Goal: Find contact information: Find contact information

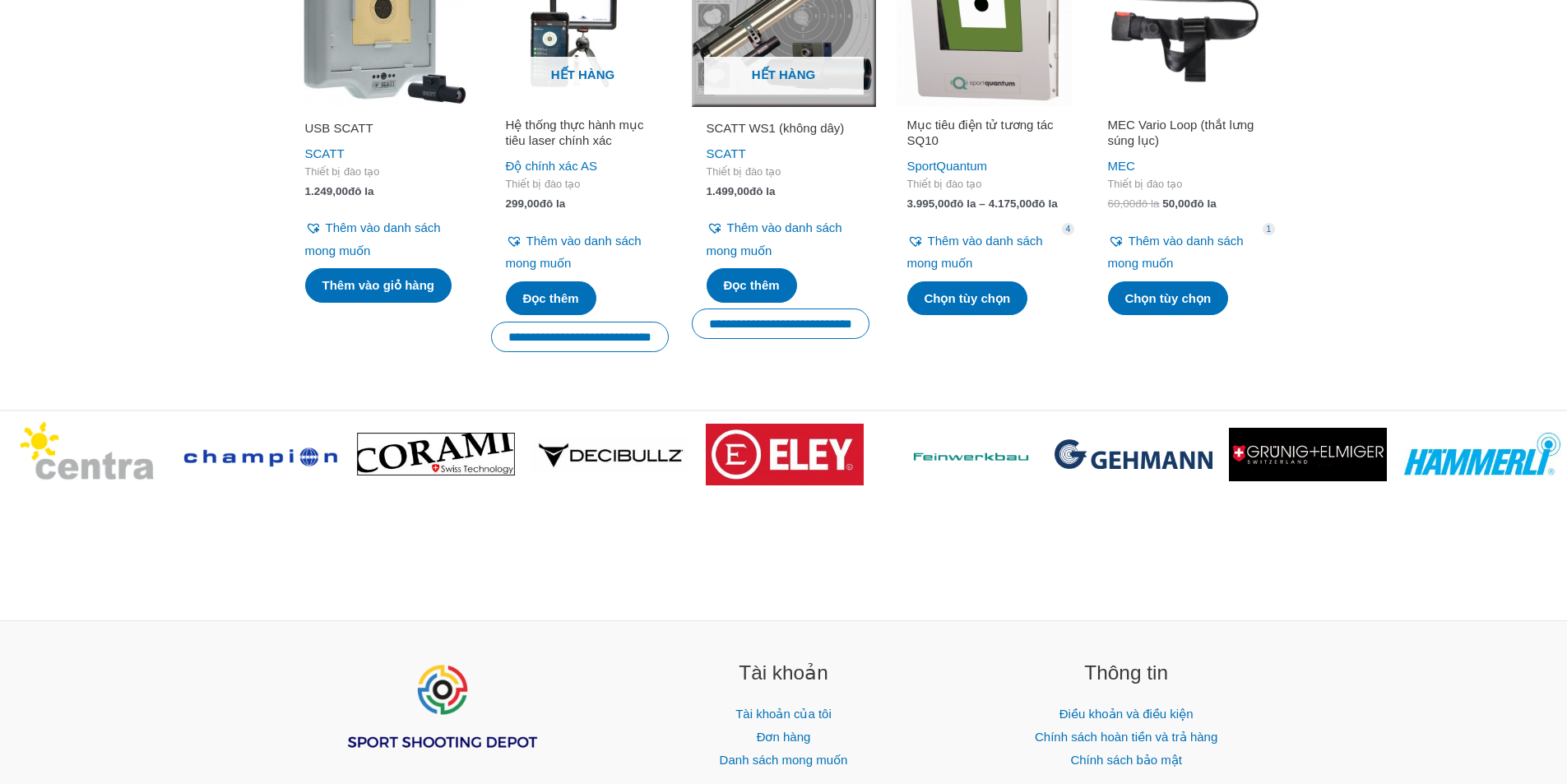
scroll to position [3104, 0]
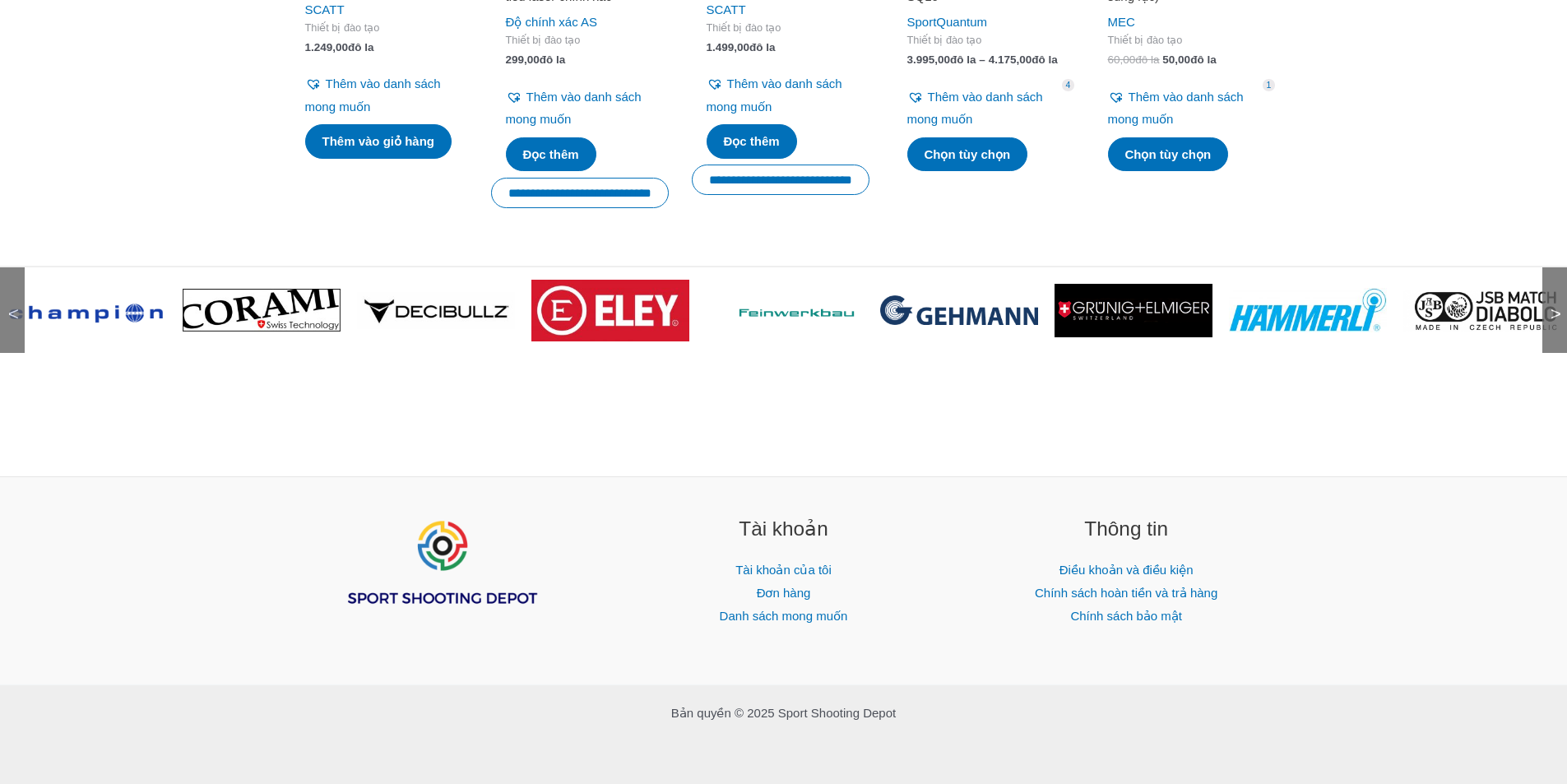
click at [1554, 321] on font ">" at bounding box center [1556, 314] width 10 height 21
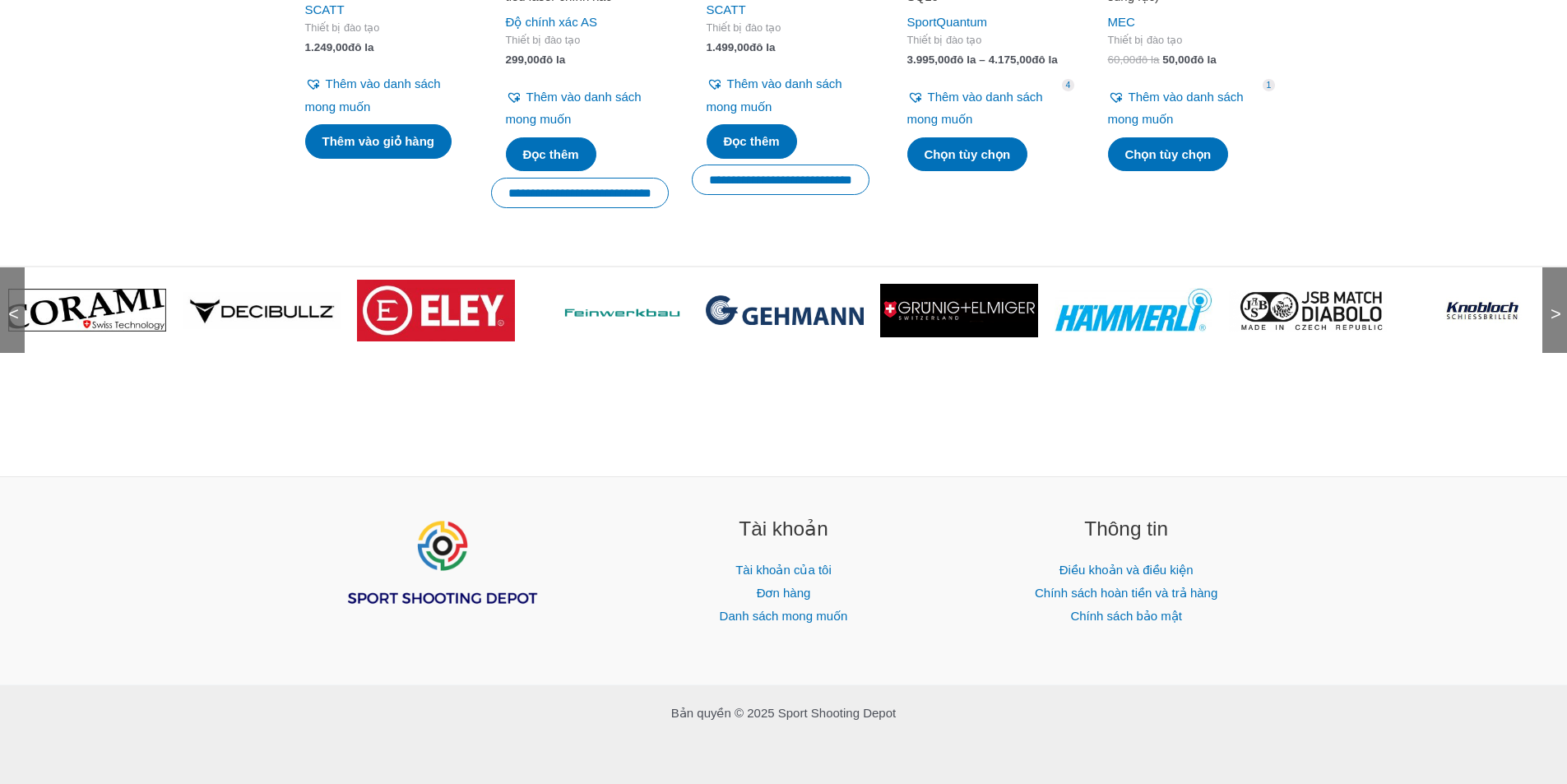
click at [1554, 321] on font ">" at bounding box center [1556, 314] width 10 height 21
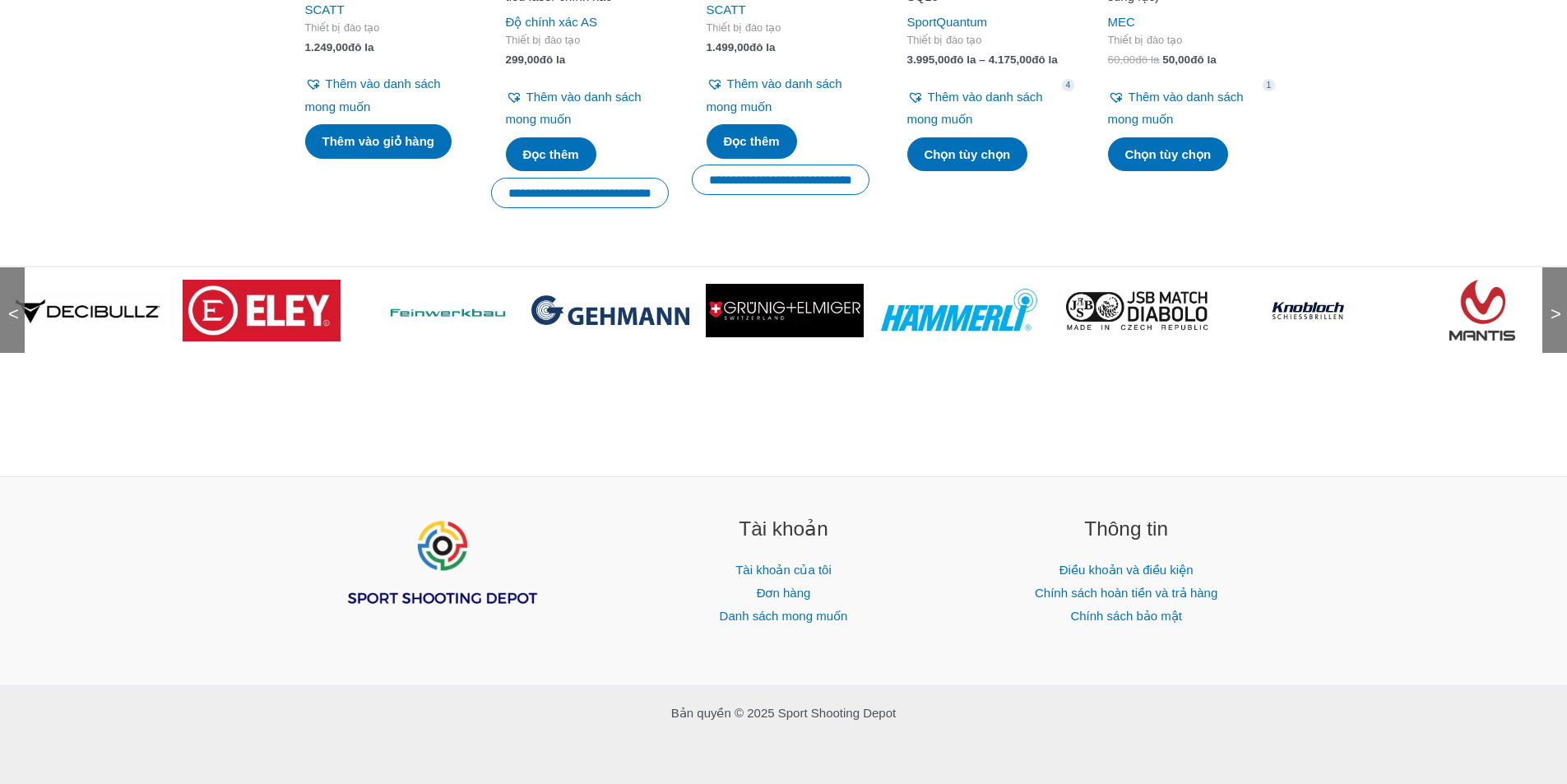
click at [1554, 321] on font ">" at bounding box center [1556, 314] width 10 height 21
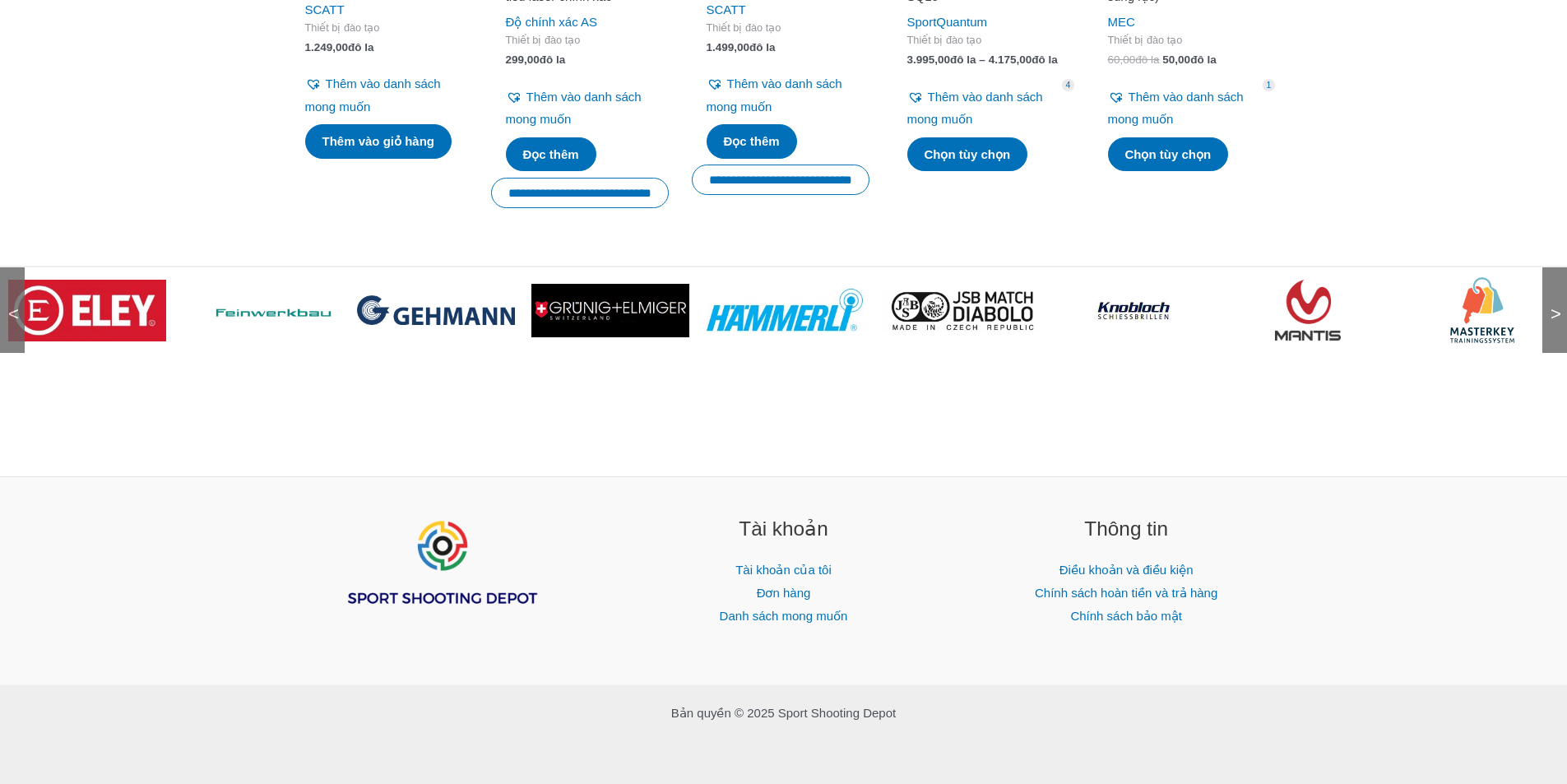
click at [1554, 321] on font ">" at bounding box center [1556, 314] width 10 height 21
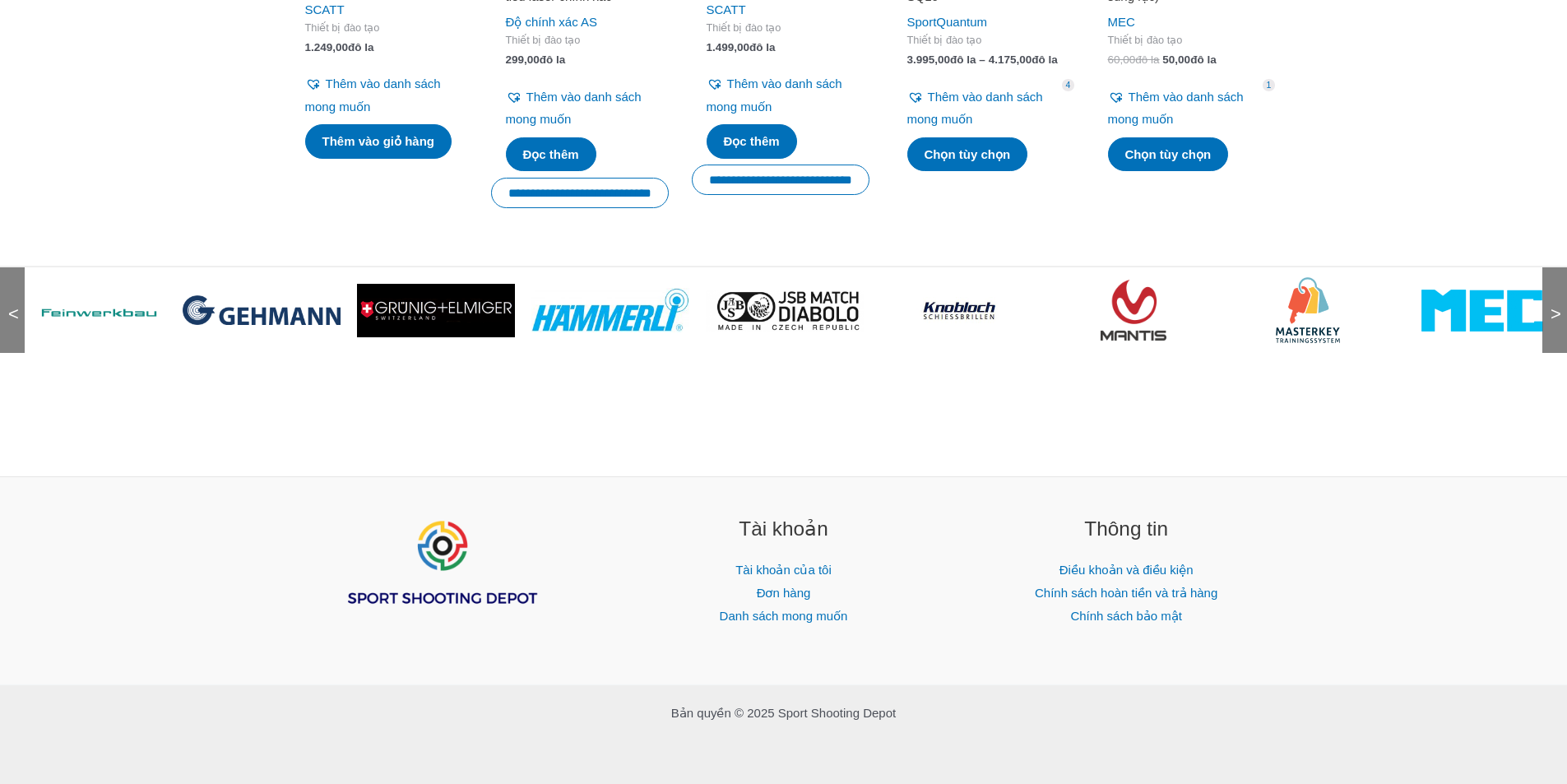
click at [1554, 321] on font ">" at bounding box center [1556, 314] width 10 height 21
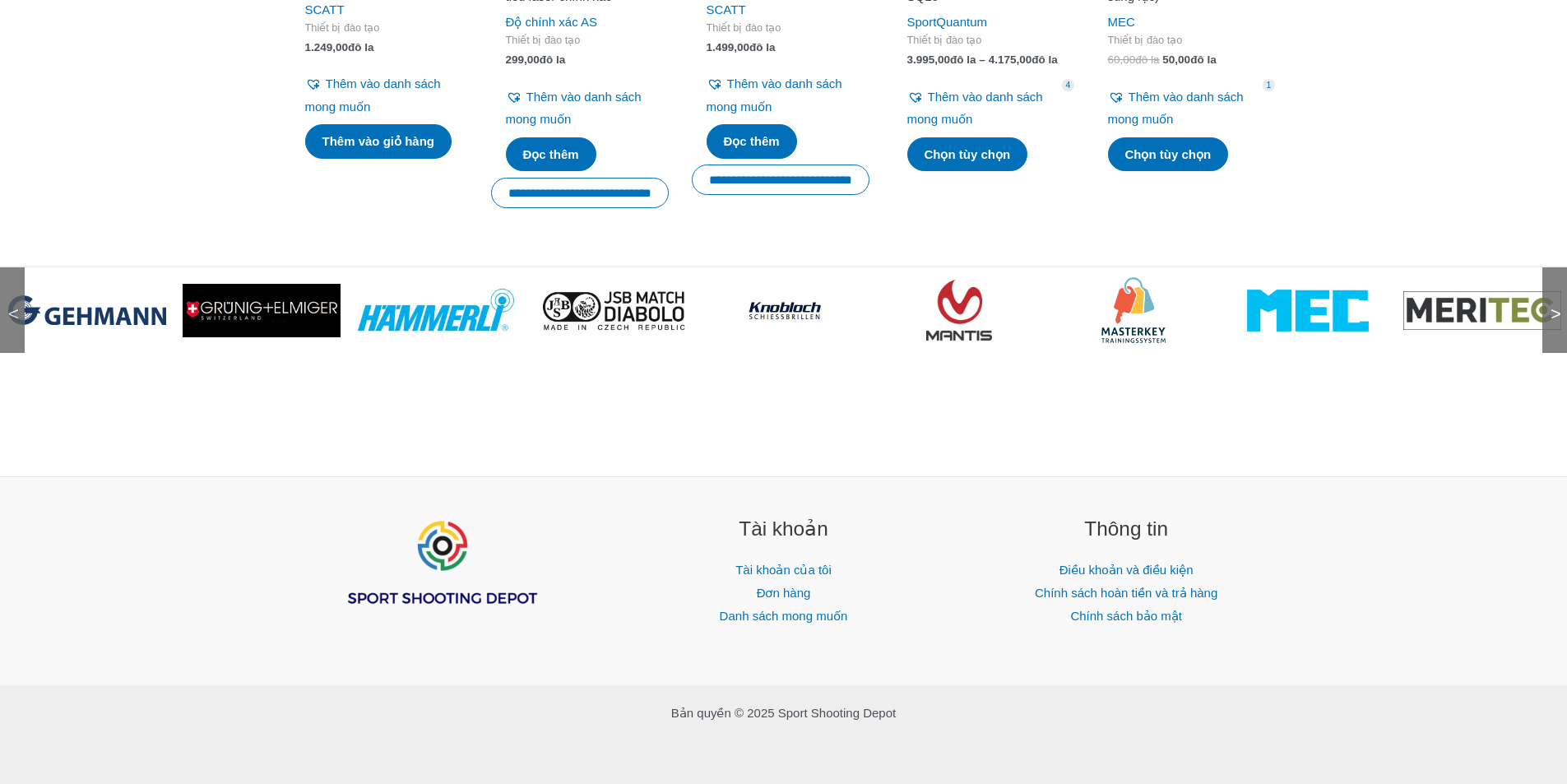
click at [1554, 321] on font ">" at bounding box center [1556, 314] width 10 height 21
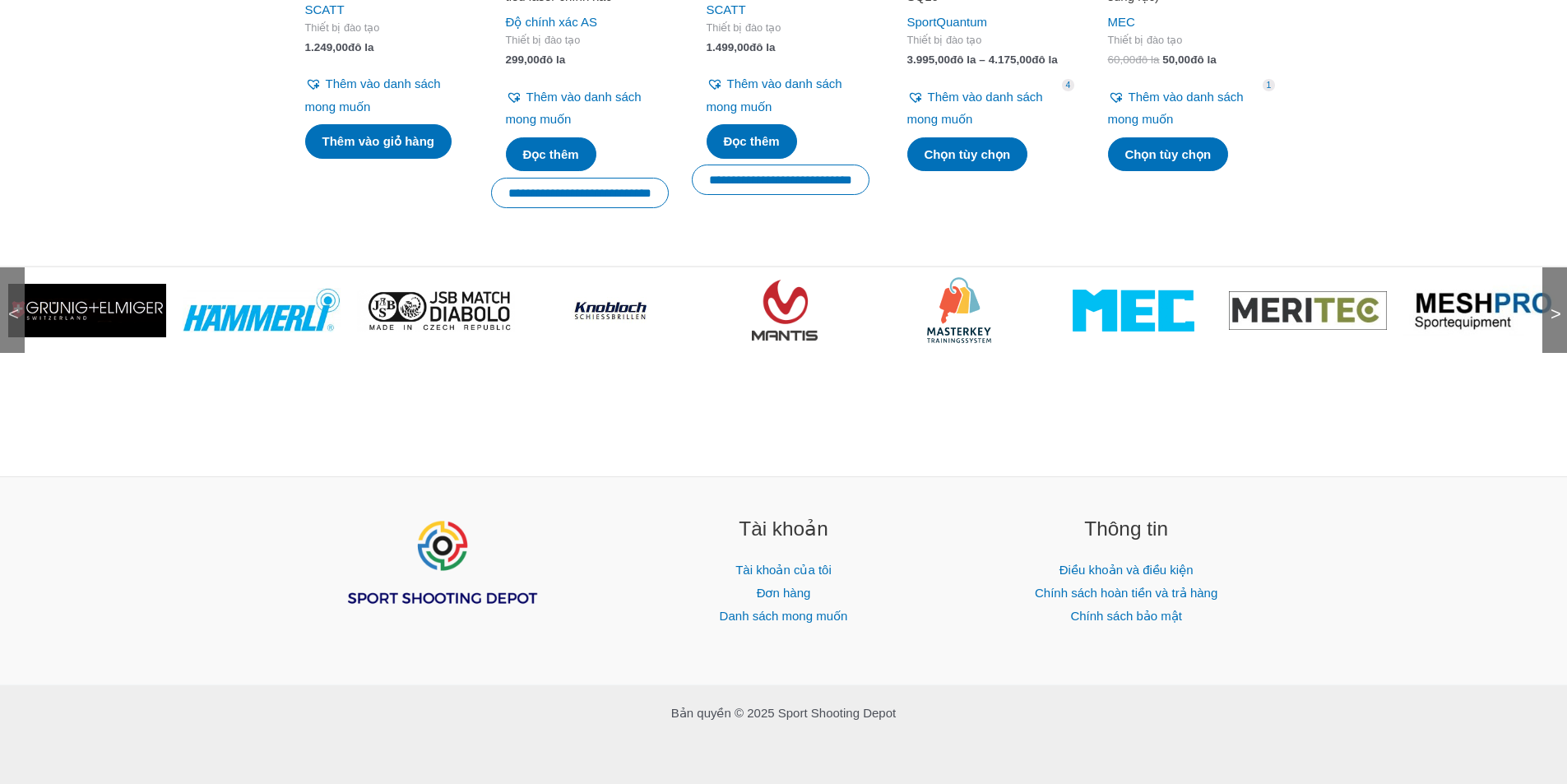
click at [1554, 321] on font ">" at bounding box center [1556, 314] width 10 height 21
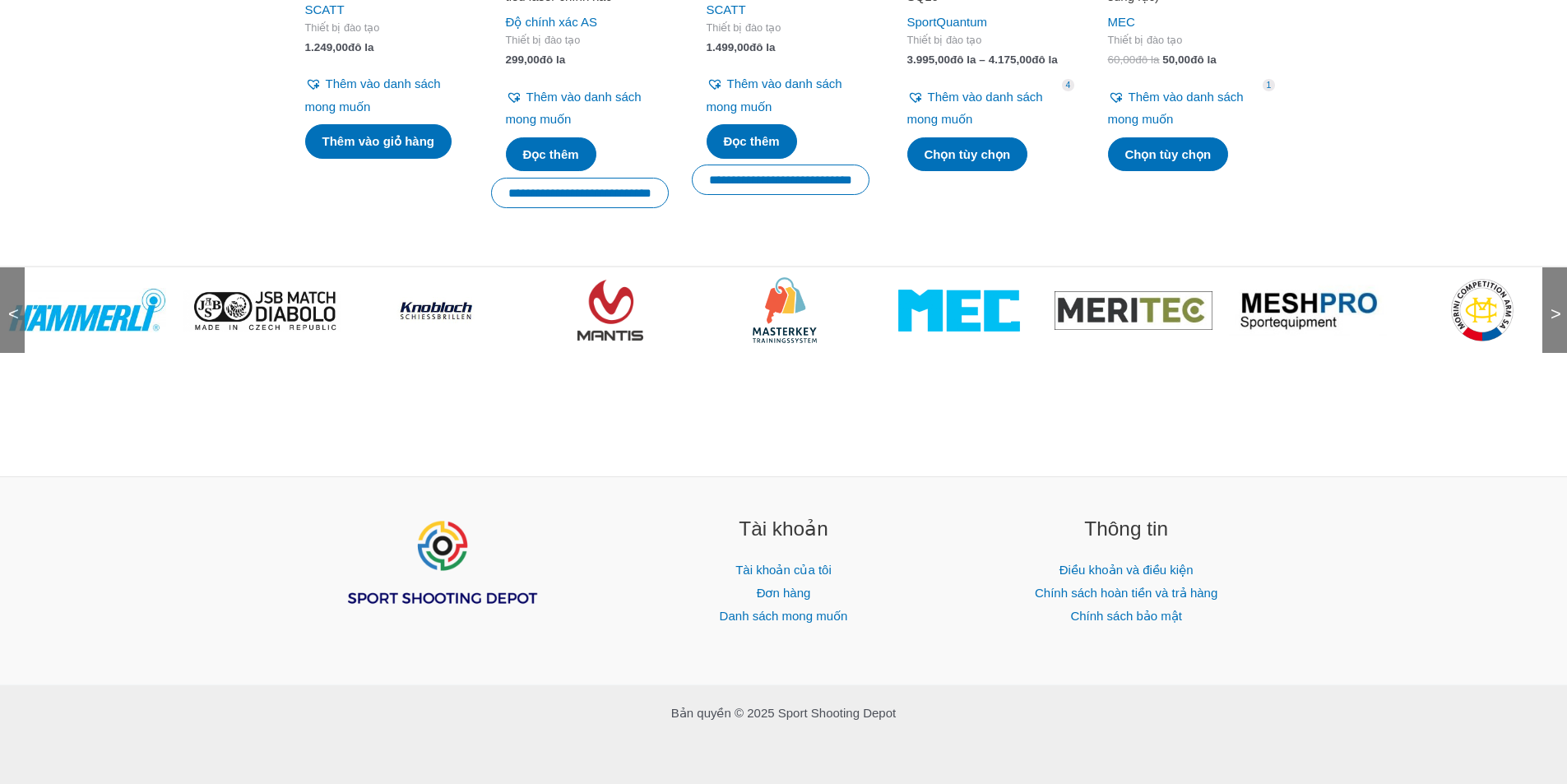
click at [1554, 321] on font ">" at bounding box center [1556, 314] width 10 height 21
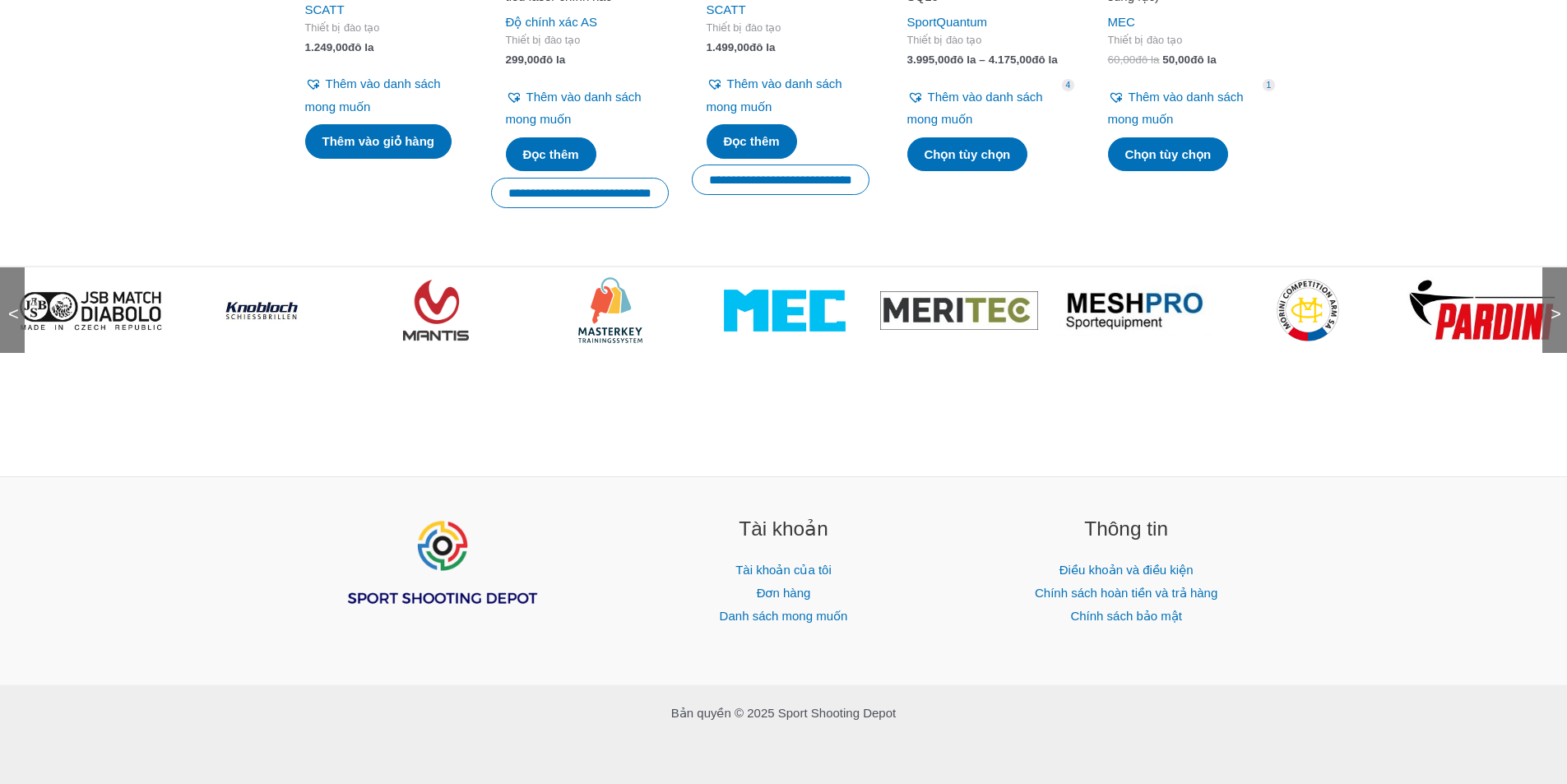
click at [1554, 321] on font ">" at bounding box center [1556, 314] width 10 height 21
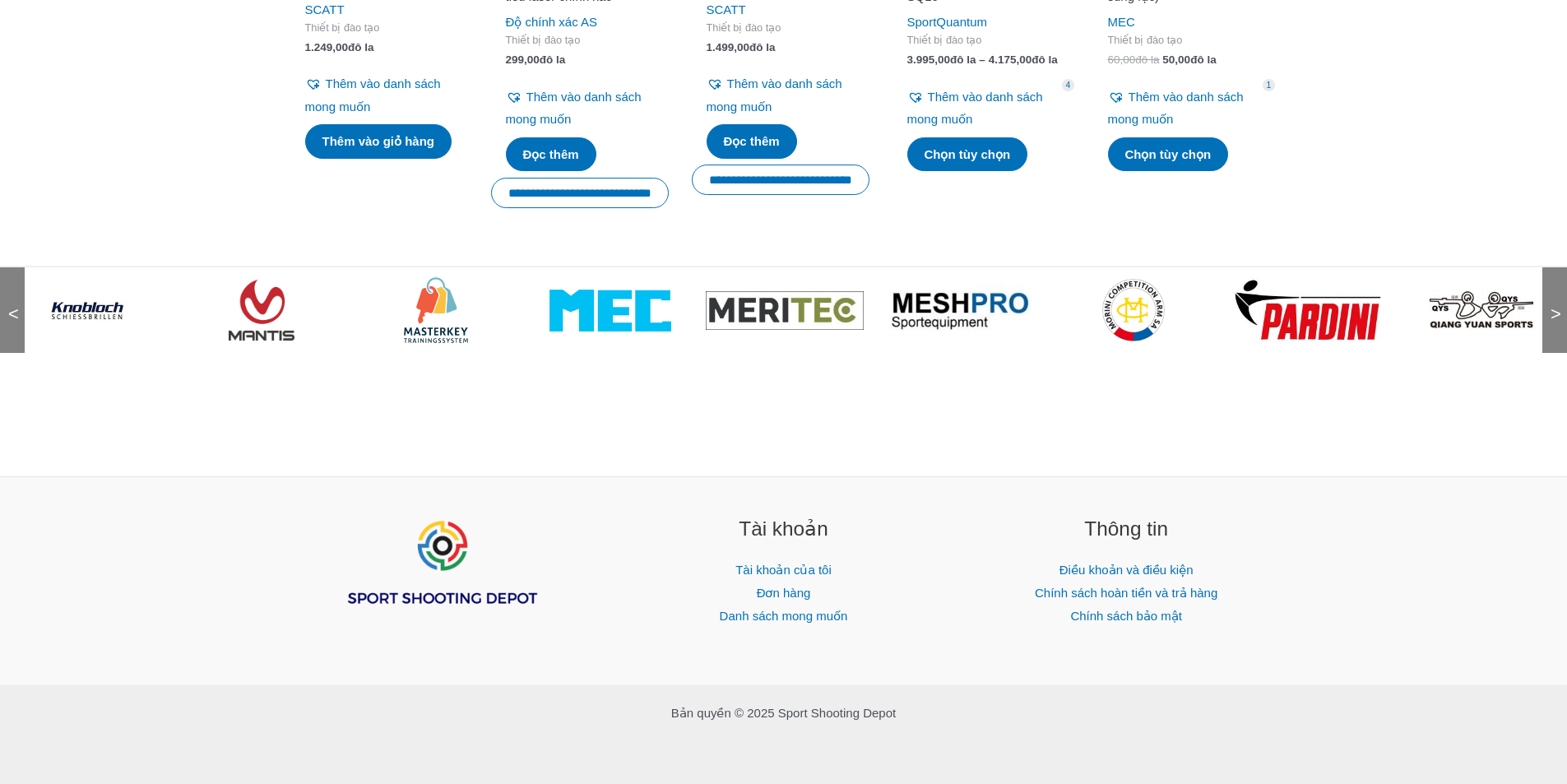
click at [1554, 321] on font ">" at bounding box center [1556, 314] width 10 height 21
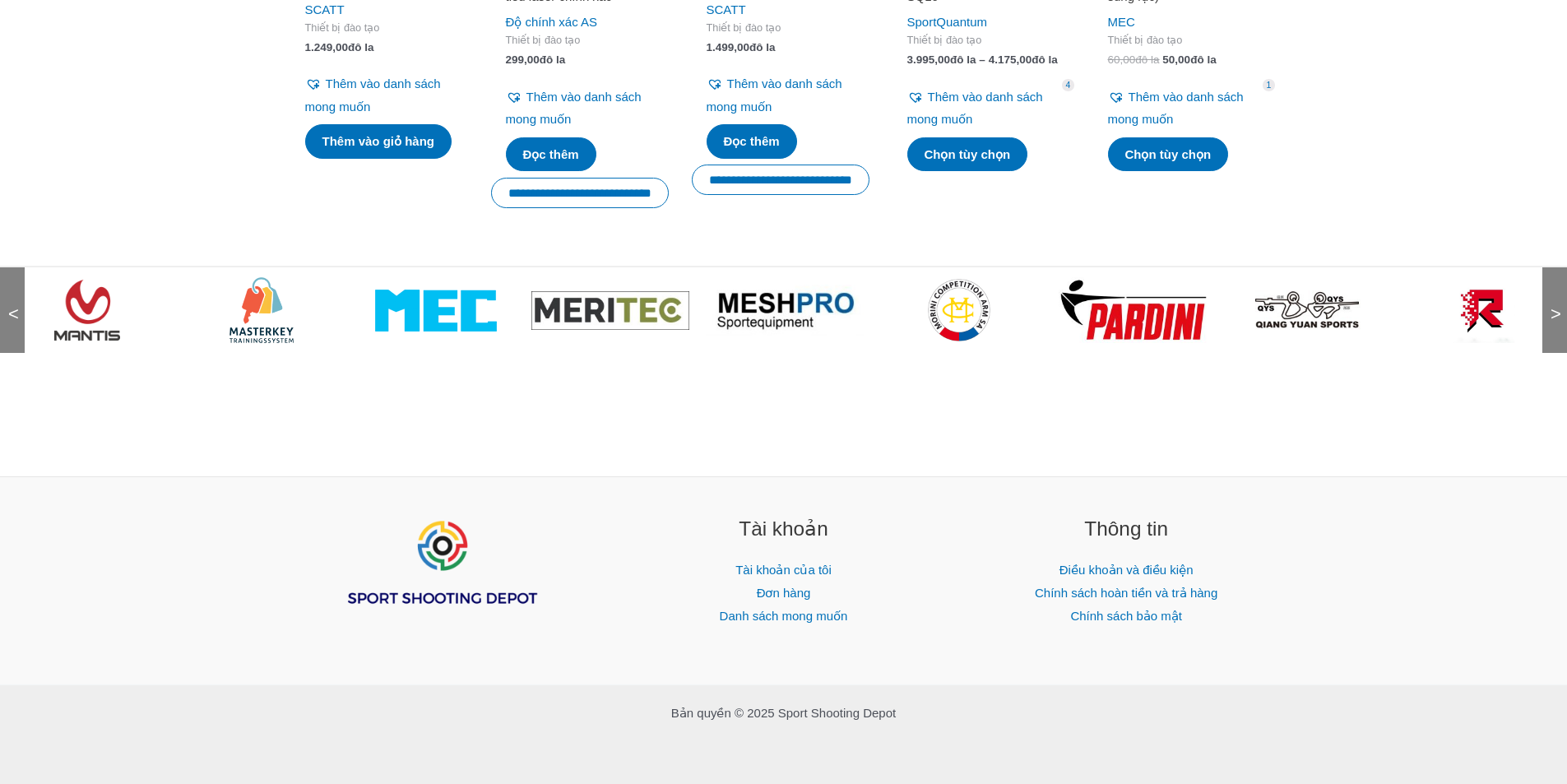
click at [1554, 321] on font ">" at bounding box center [1556, 314] width 10 height 21
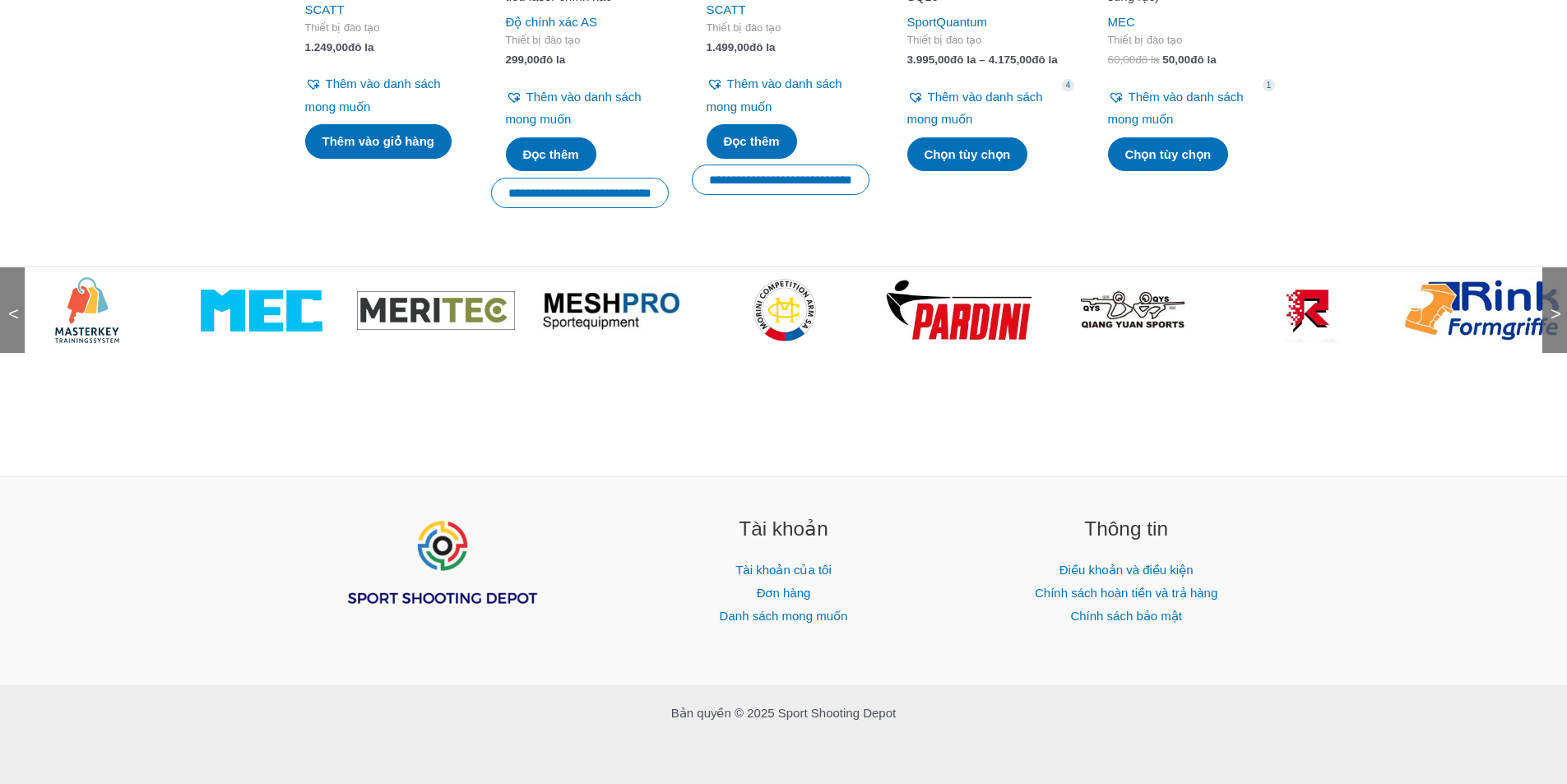
click at [1554, 321] on font ">" at bounding box center [1556, 314] width 10 height 21
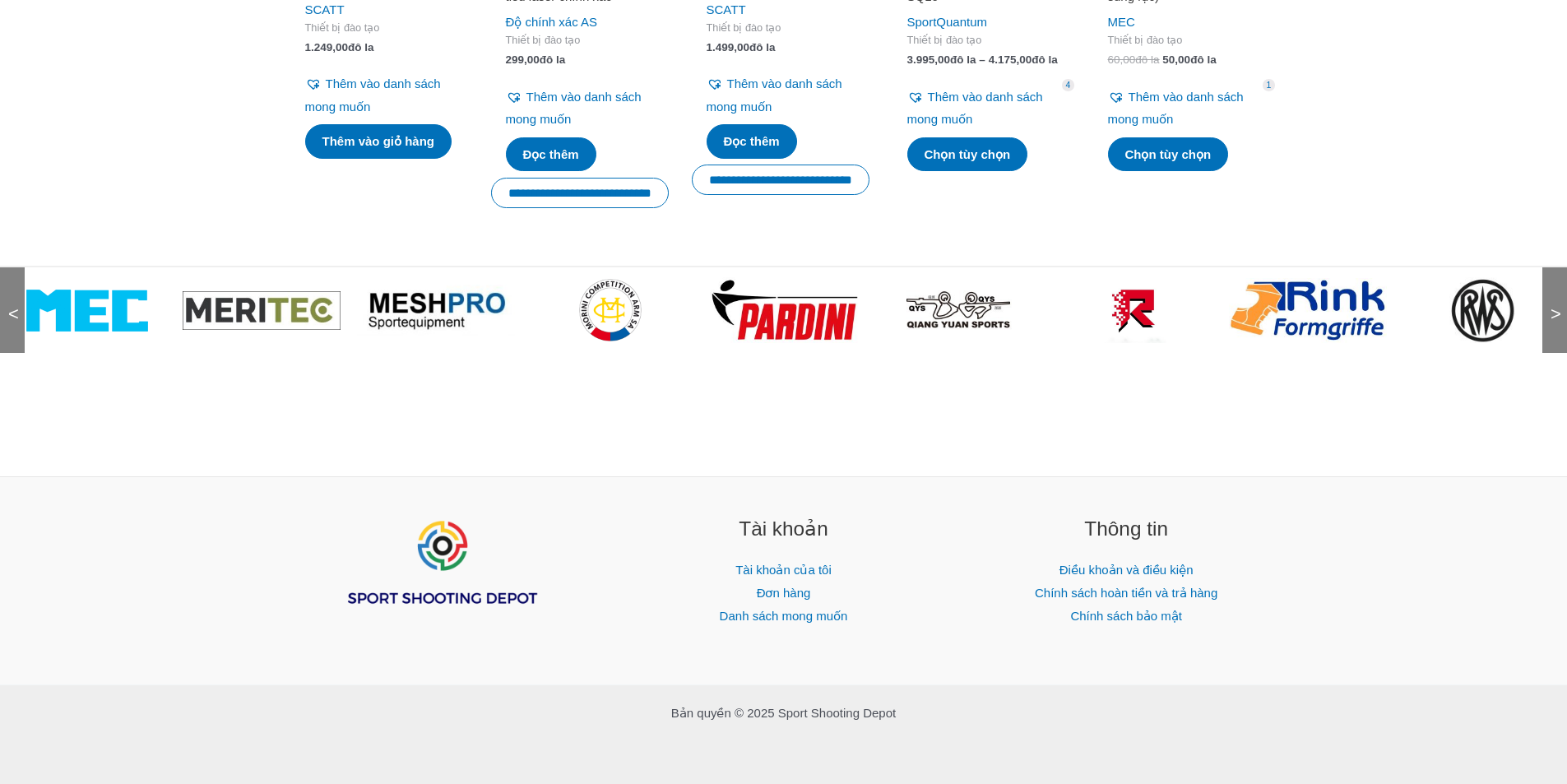
click at [1554, 321] on font ">" at bounding box center [1556, 314] width 10 height 21
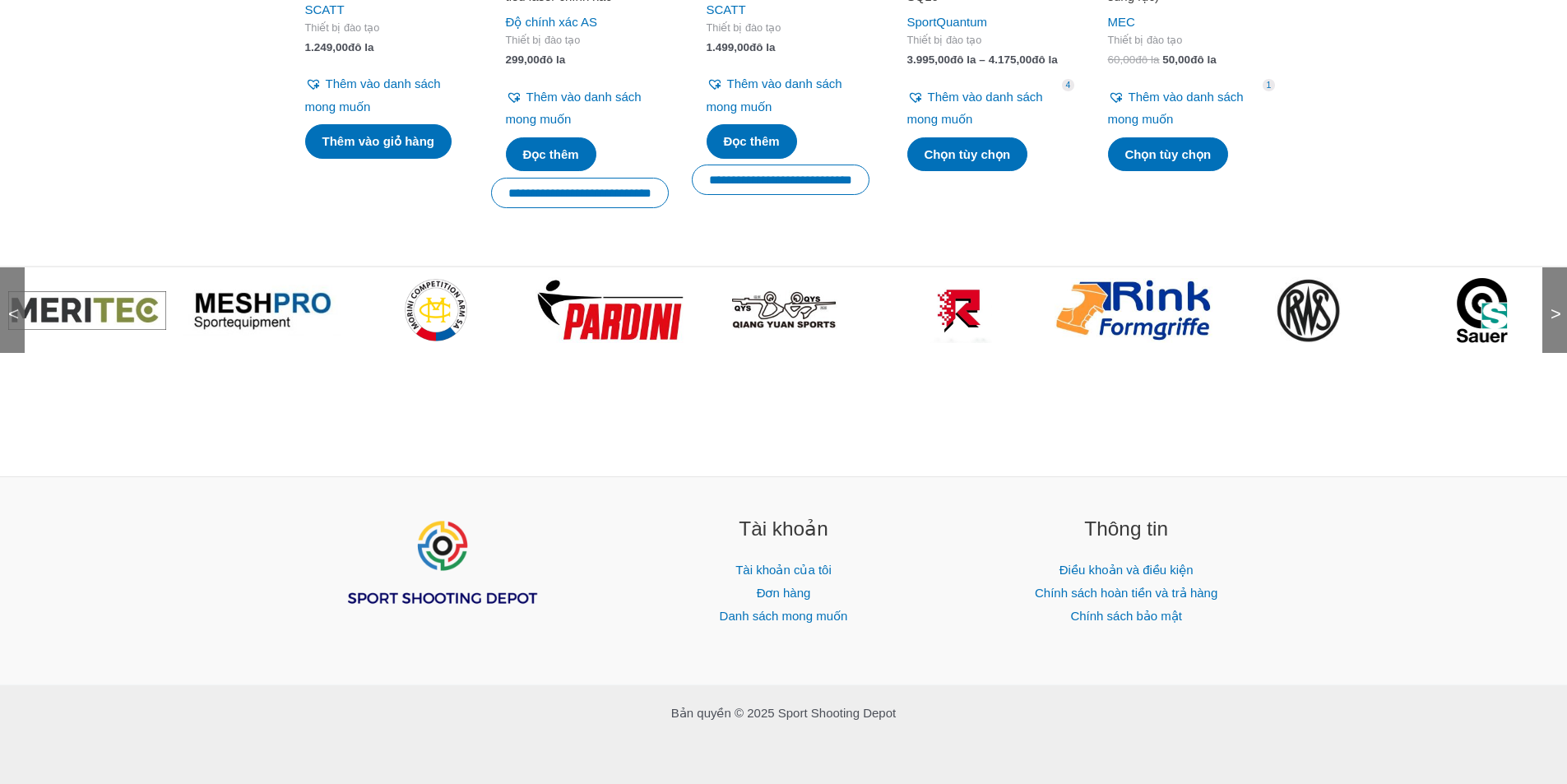
click at [1554, 321] on font ">" at bounding box center [1556, 314] width 10 height 21
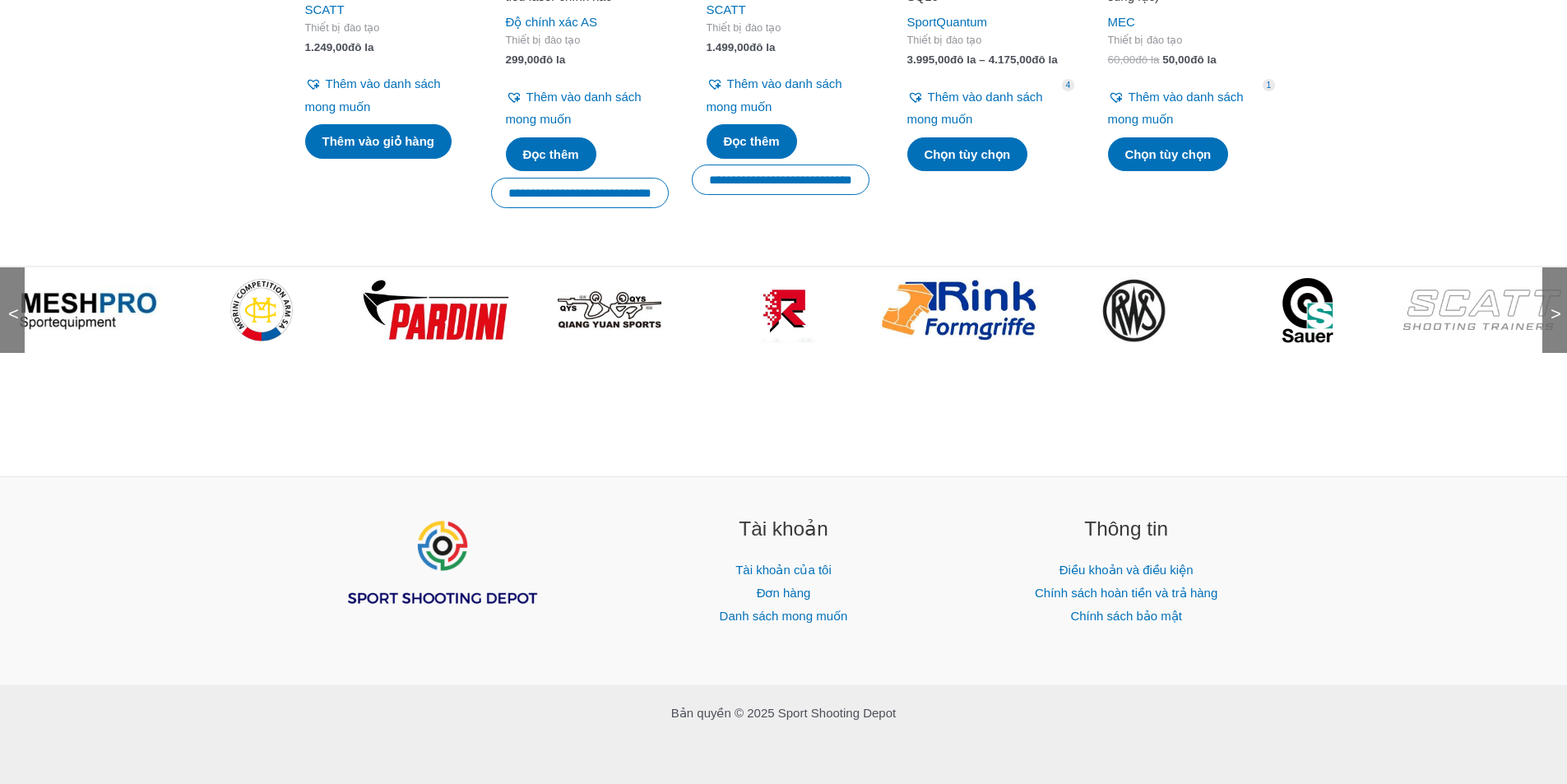
click at [1554, 321] on font ">" at bounding box center [1556, 314] width 10 height 21
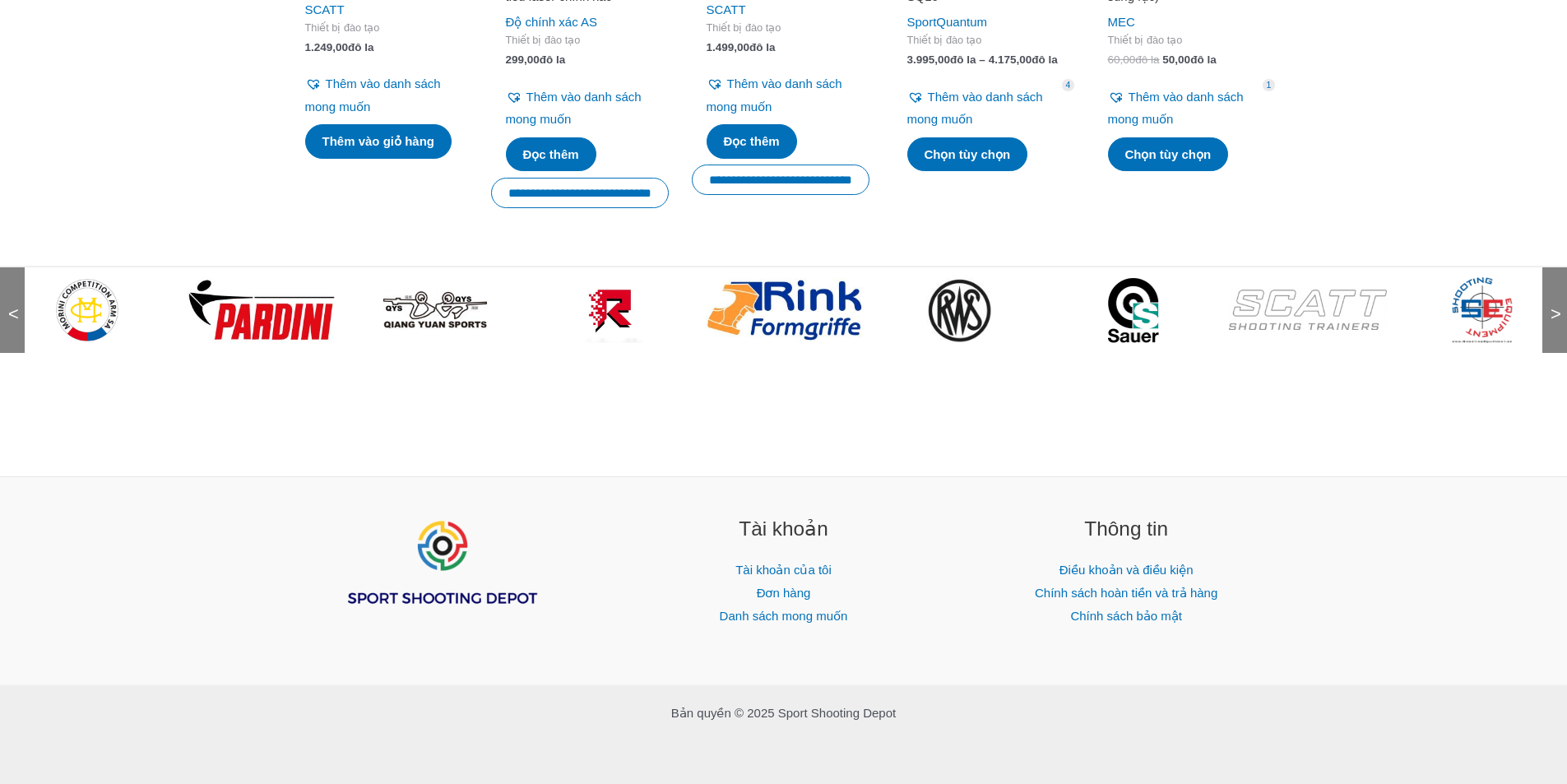
click at [1554, 321] on font ">" at bounding box center [1556, 314] width 10 height 21
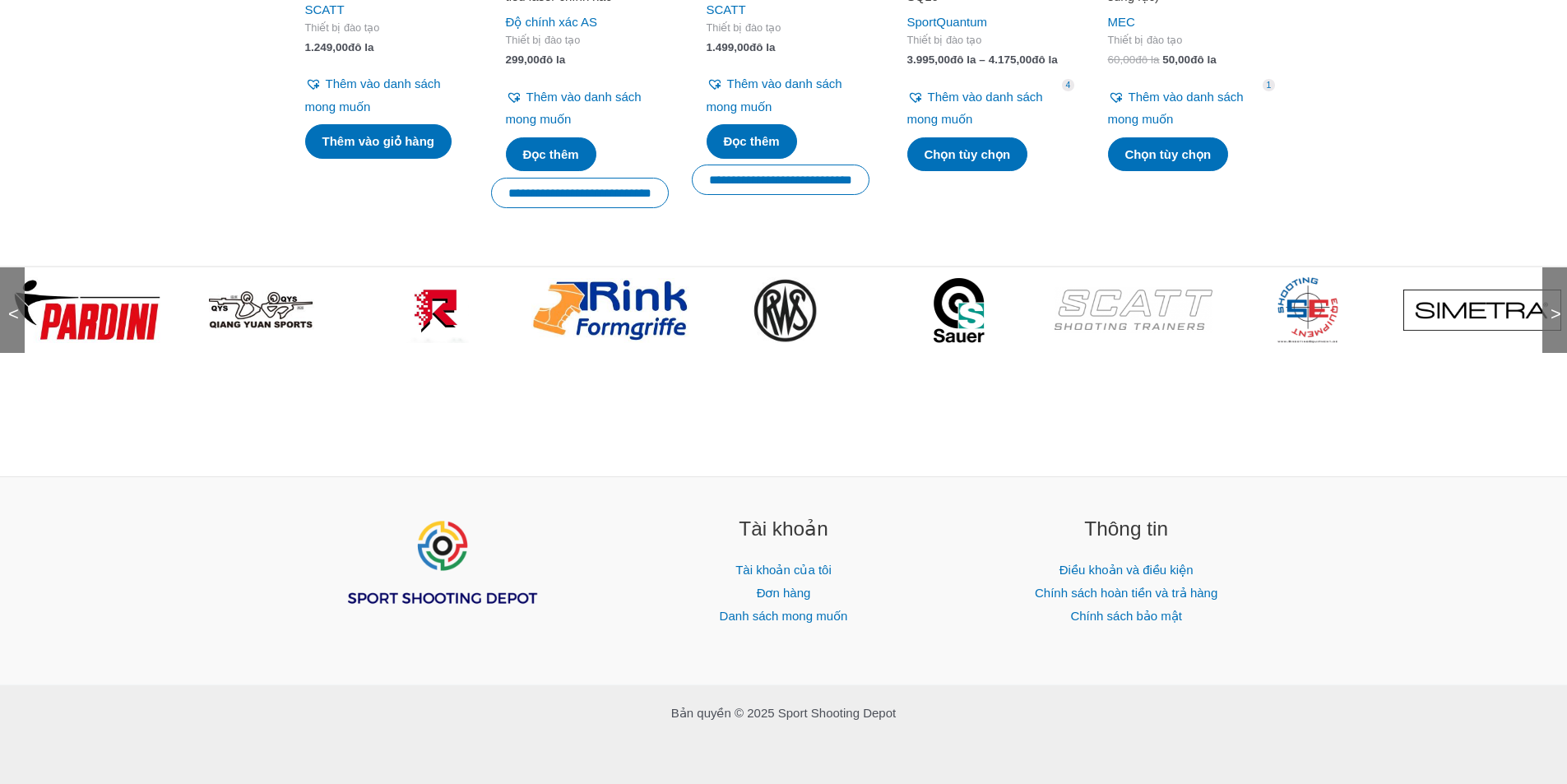
click at [1554, 321] on font ">" at bounding box center [1556, 314] width 10 height 21
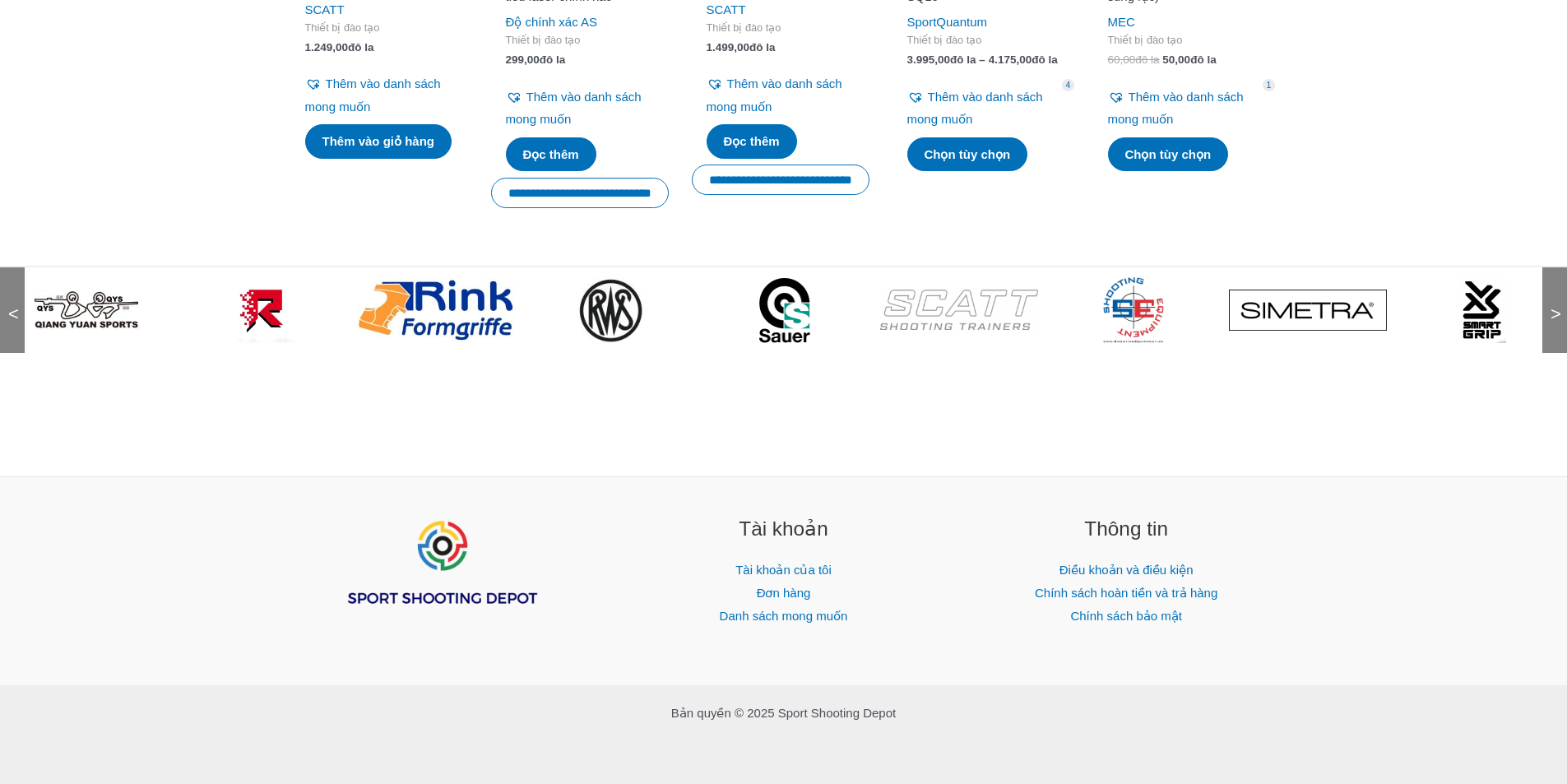
click at [1554, 321] on font ">" at bounding box center [1556, 314] width 10 height 21
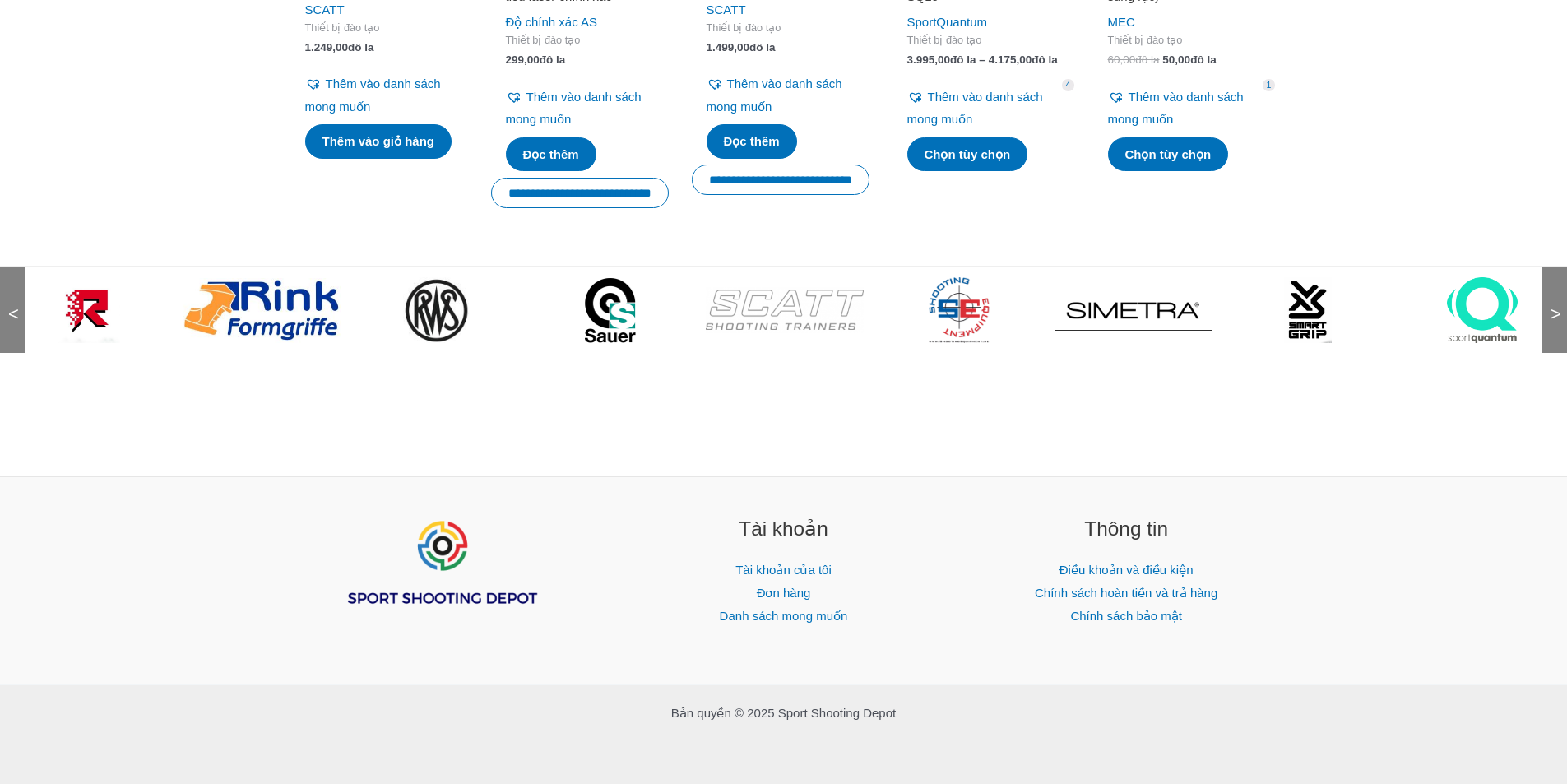
click at [1554, 321] on font ">" at bounding box center [1556, 314] width 10 height 21
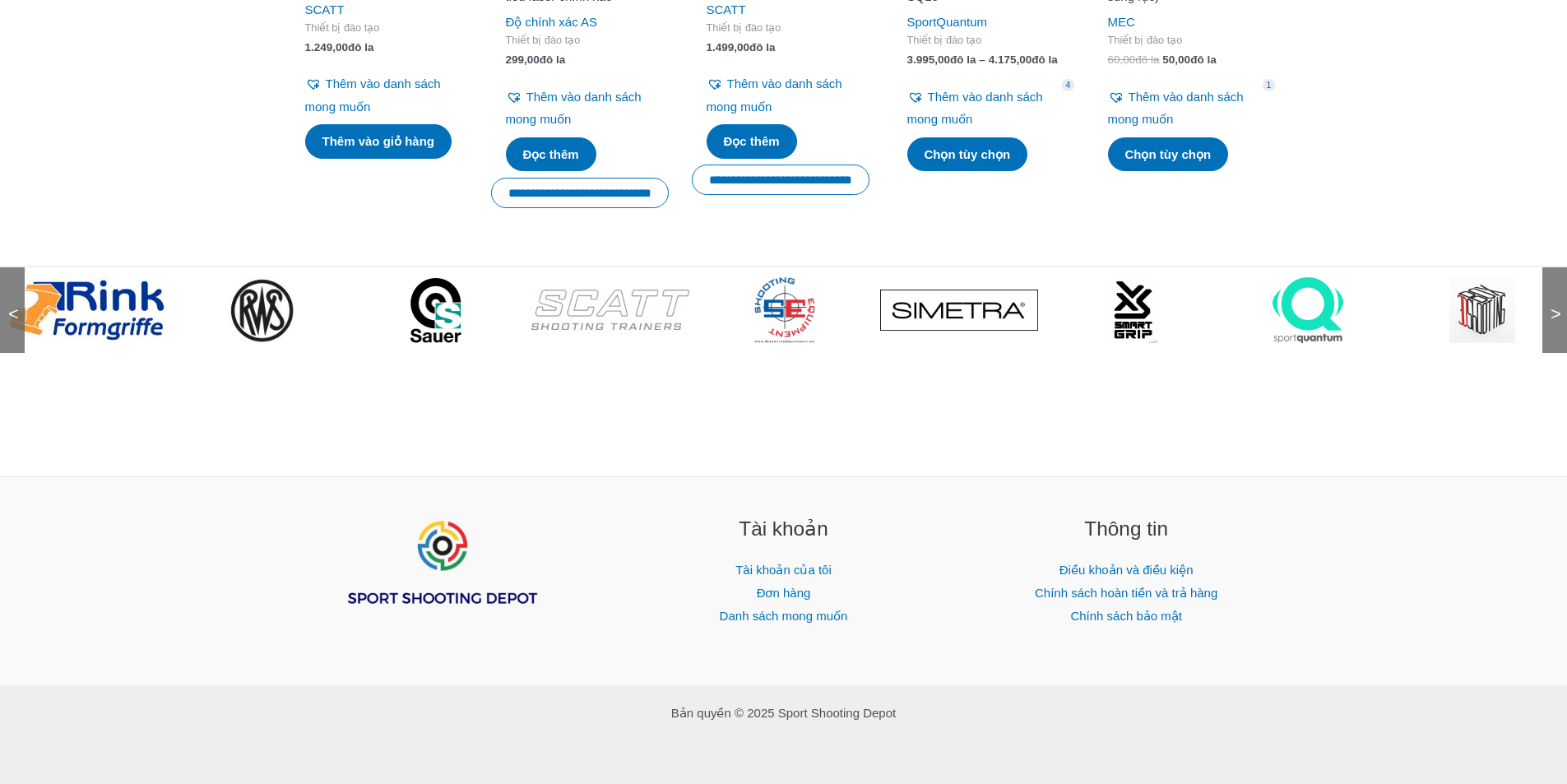
click at [1554, 321] on font ">" at bounding box center [1556, 314] width 10 height 21
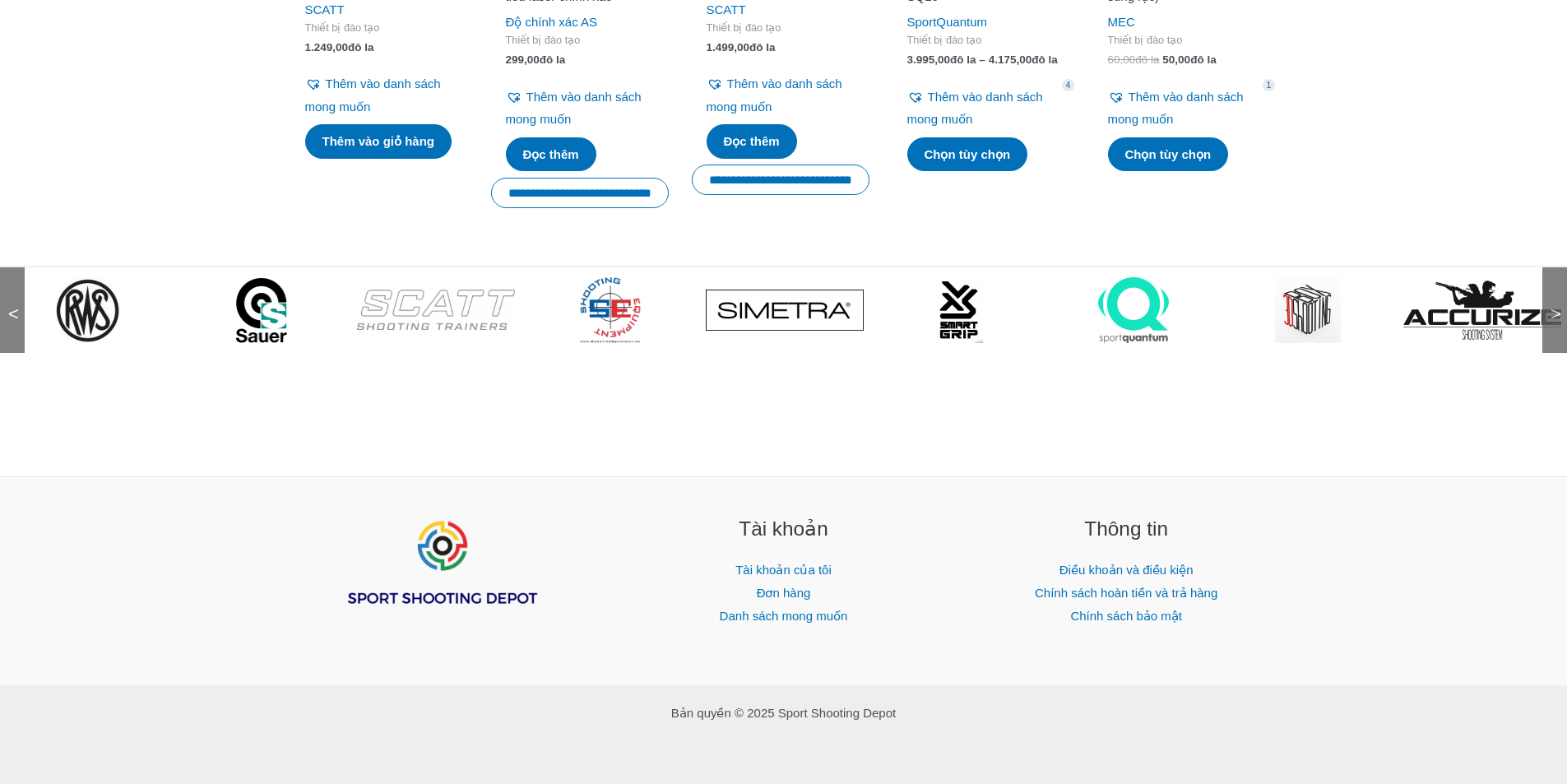
click at [1554, 321] on font ">" at bounding box center [1556, 314] width 10 height 21
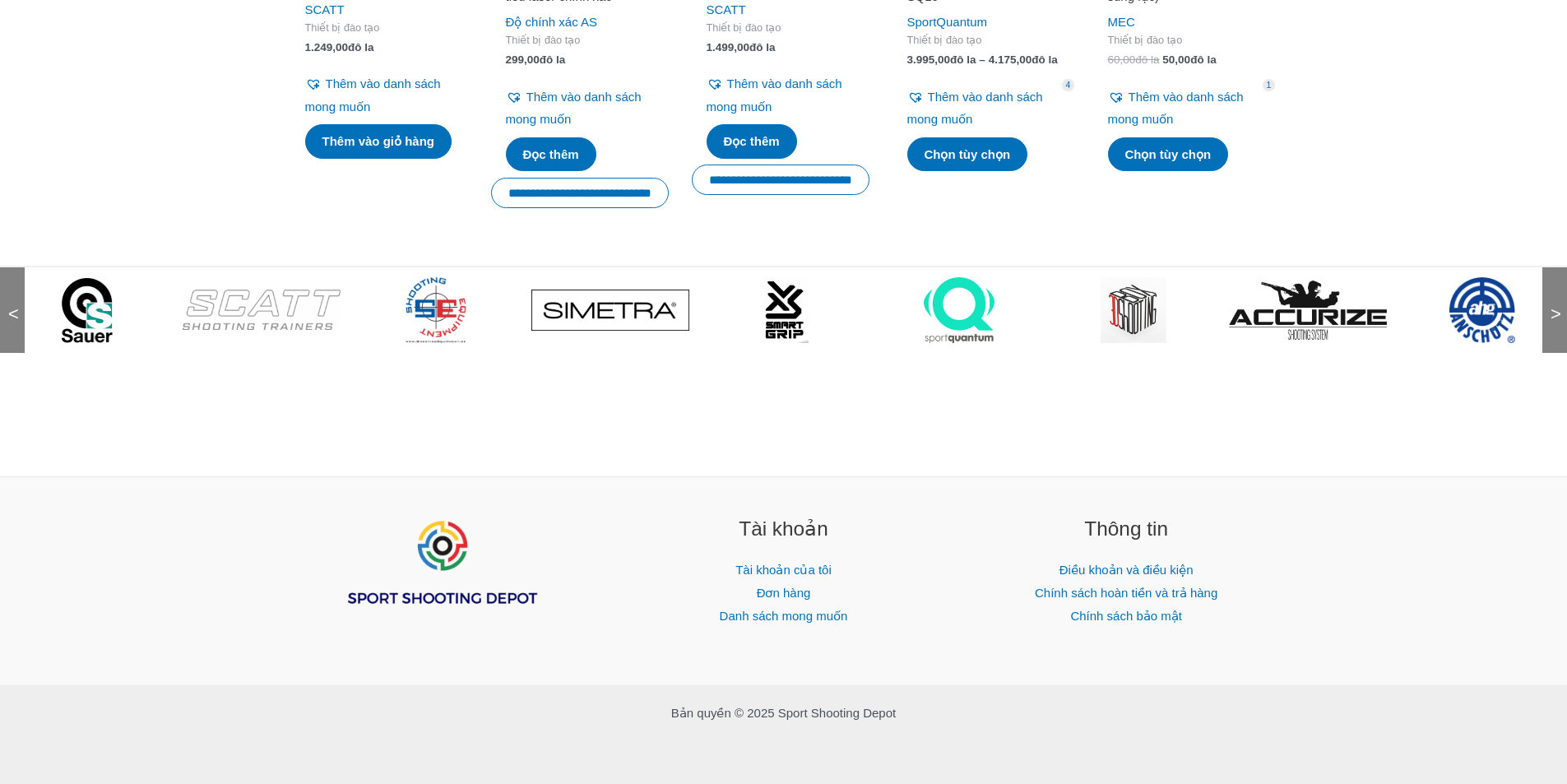
click at [1554, 321] on font ">" at bounding box center [1556, 314] width 10 height 21
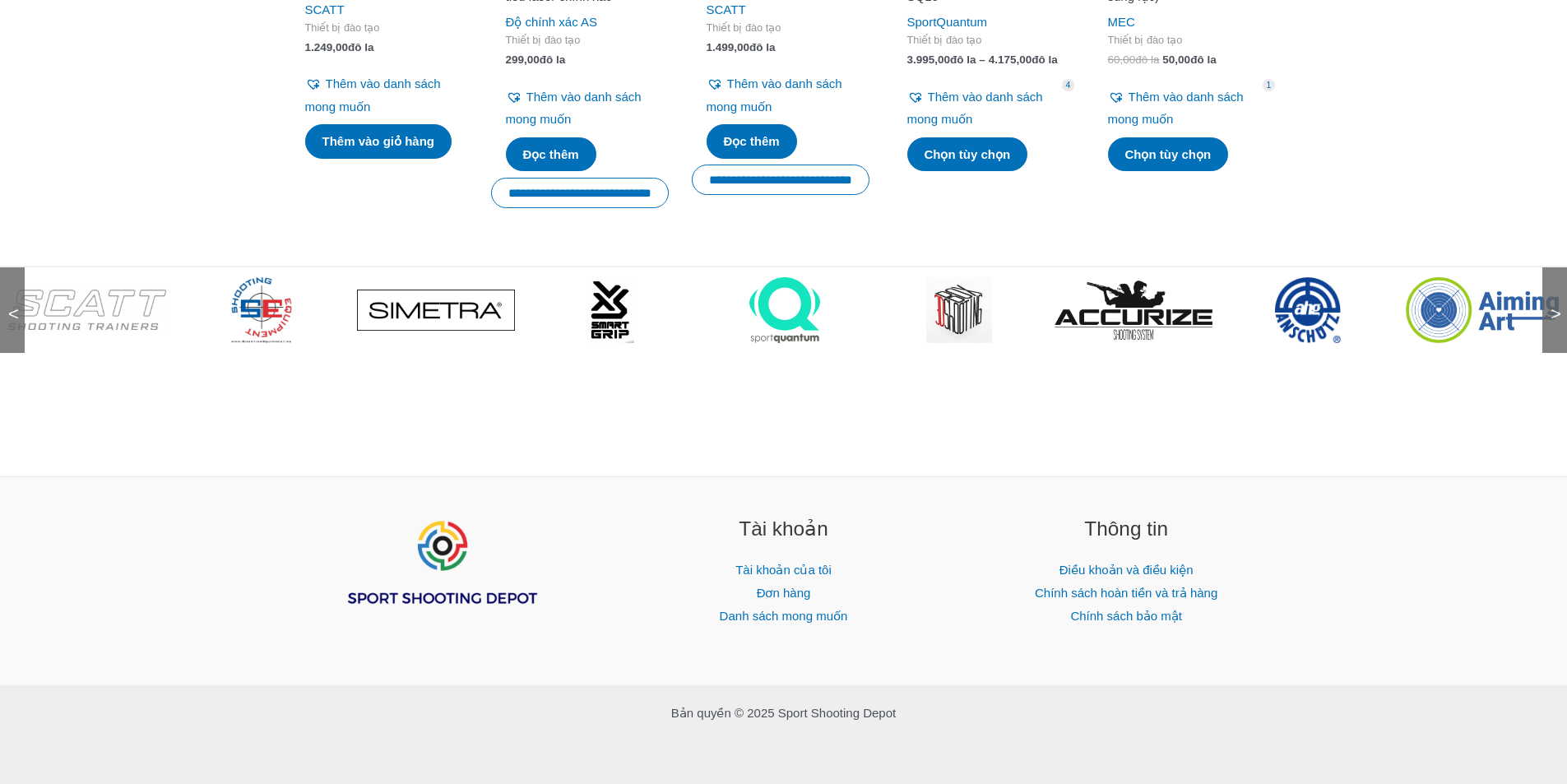
click at [1554, 321] on font ">" at bounding box center [1556, 314] width 10 height 21
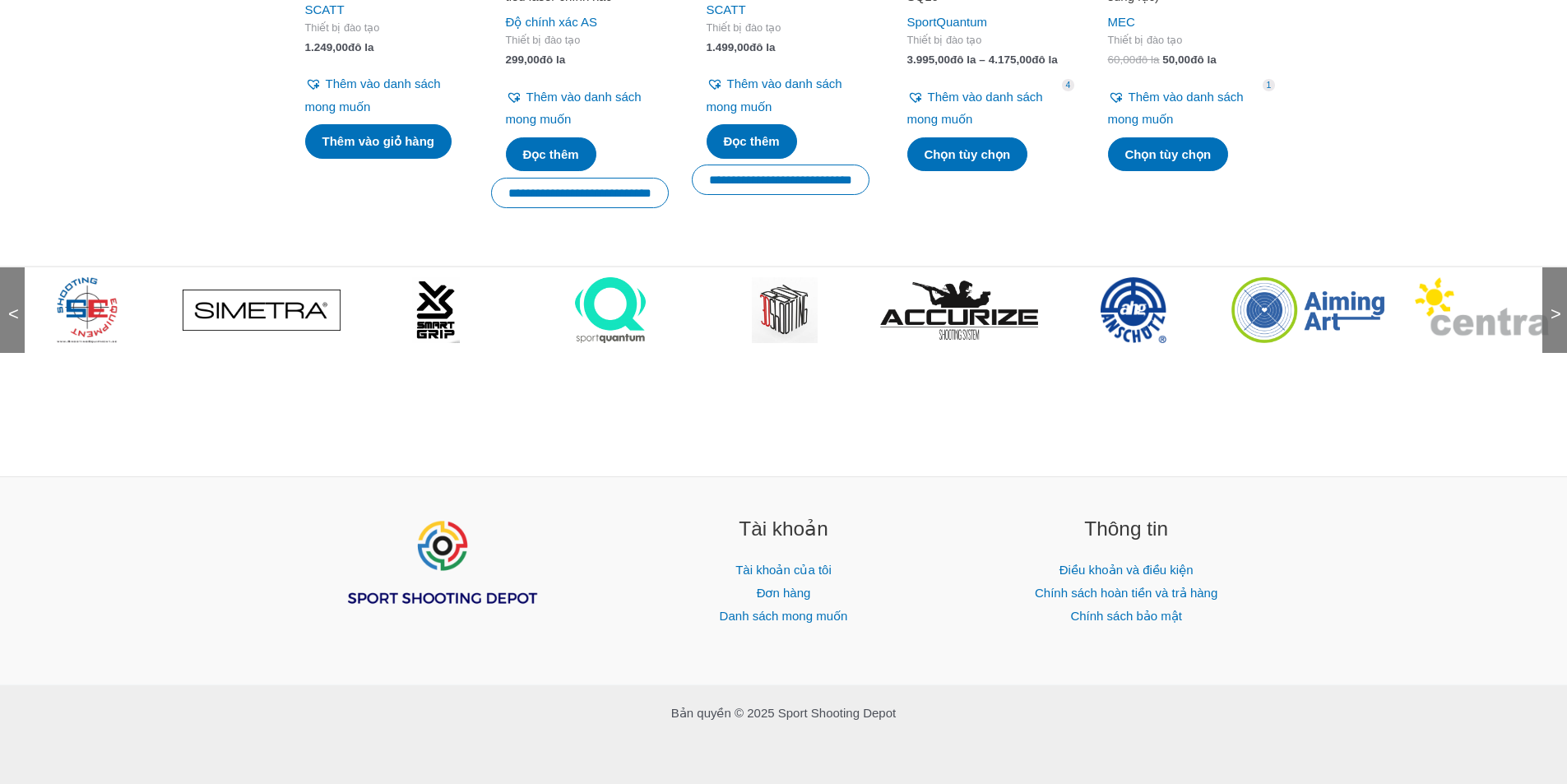
click at [1554, 321] on font ">" at bounding box center [1556, 314] width 10 height 21
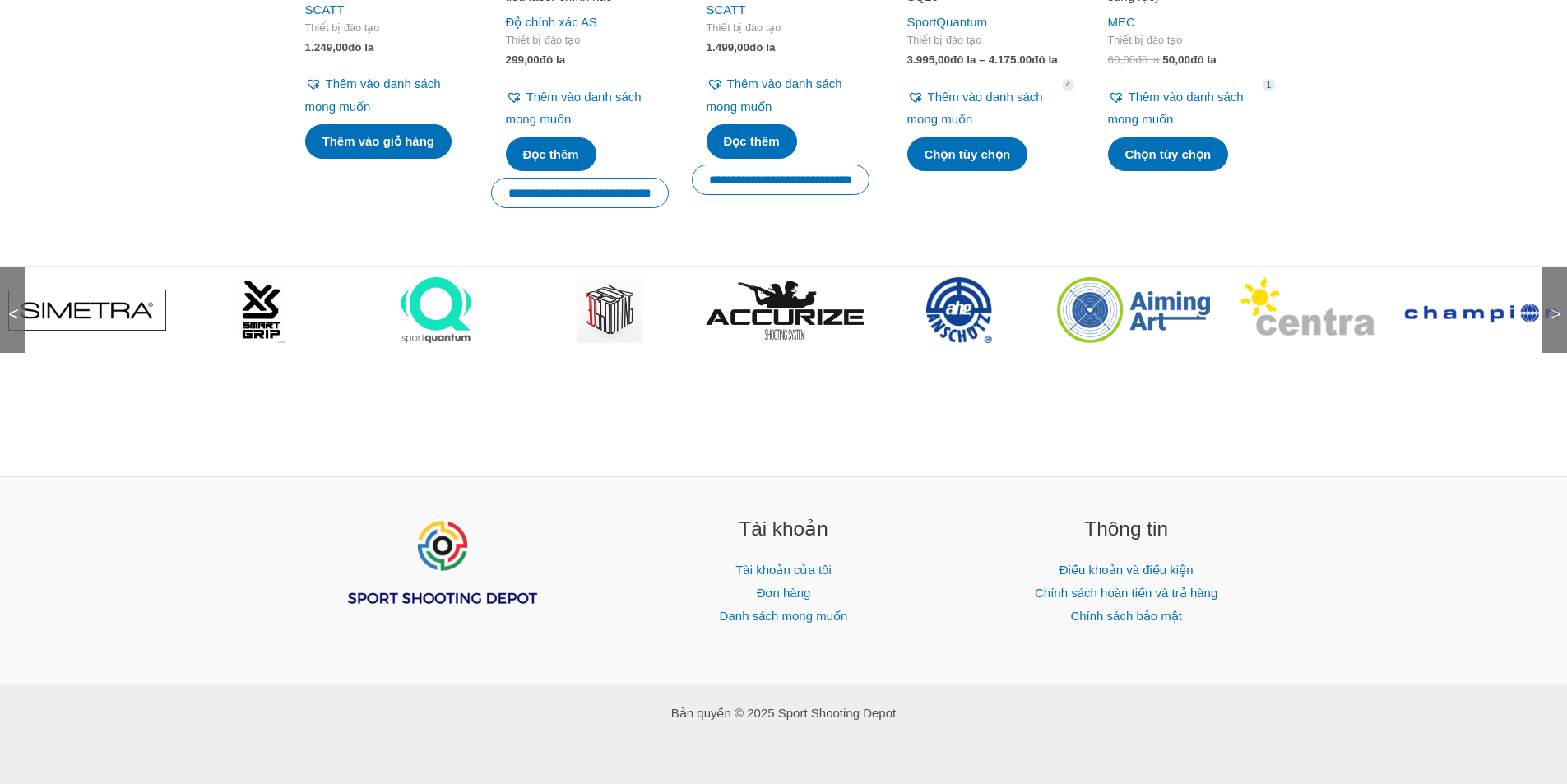
click at [1554, 321] on font ">" at bounding box center [1556, 314] width 10 height 21
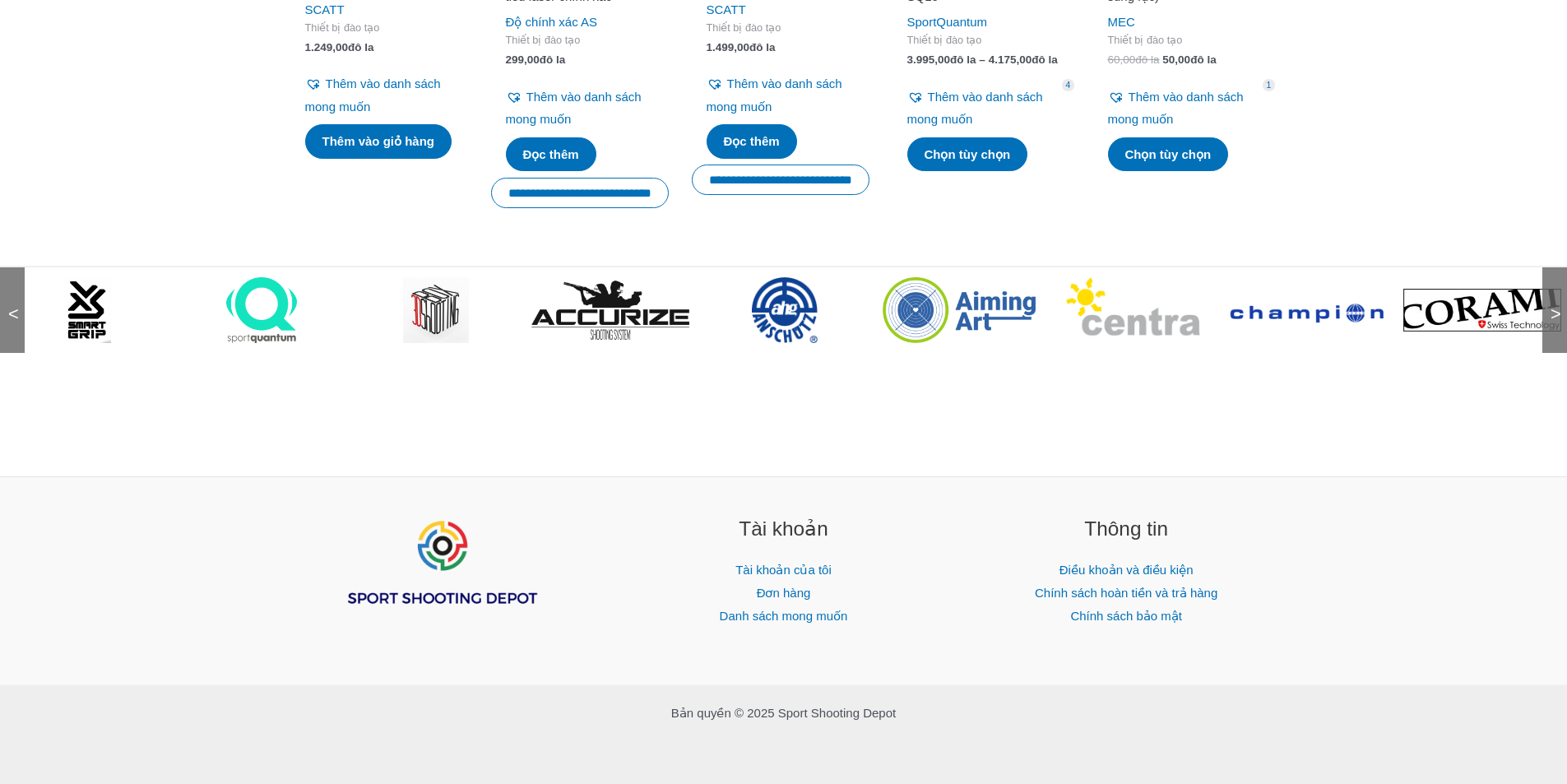
click at [1554, 321] on font ">" at bounding box center [1556, 314] width 10 height 21
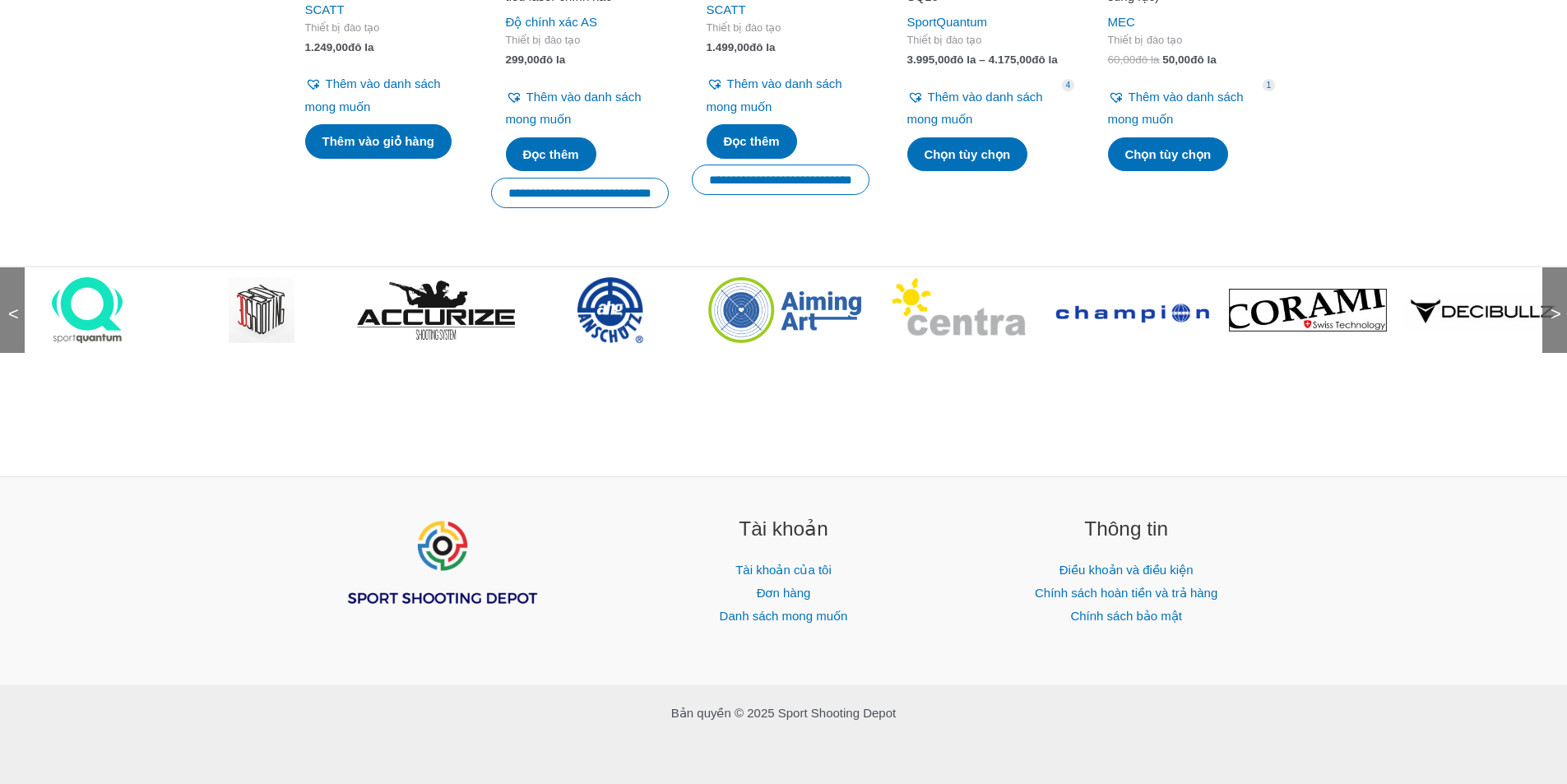
click at [1554, 321] on font ">" at bounding box center [1556, 314] width 10 height 21
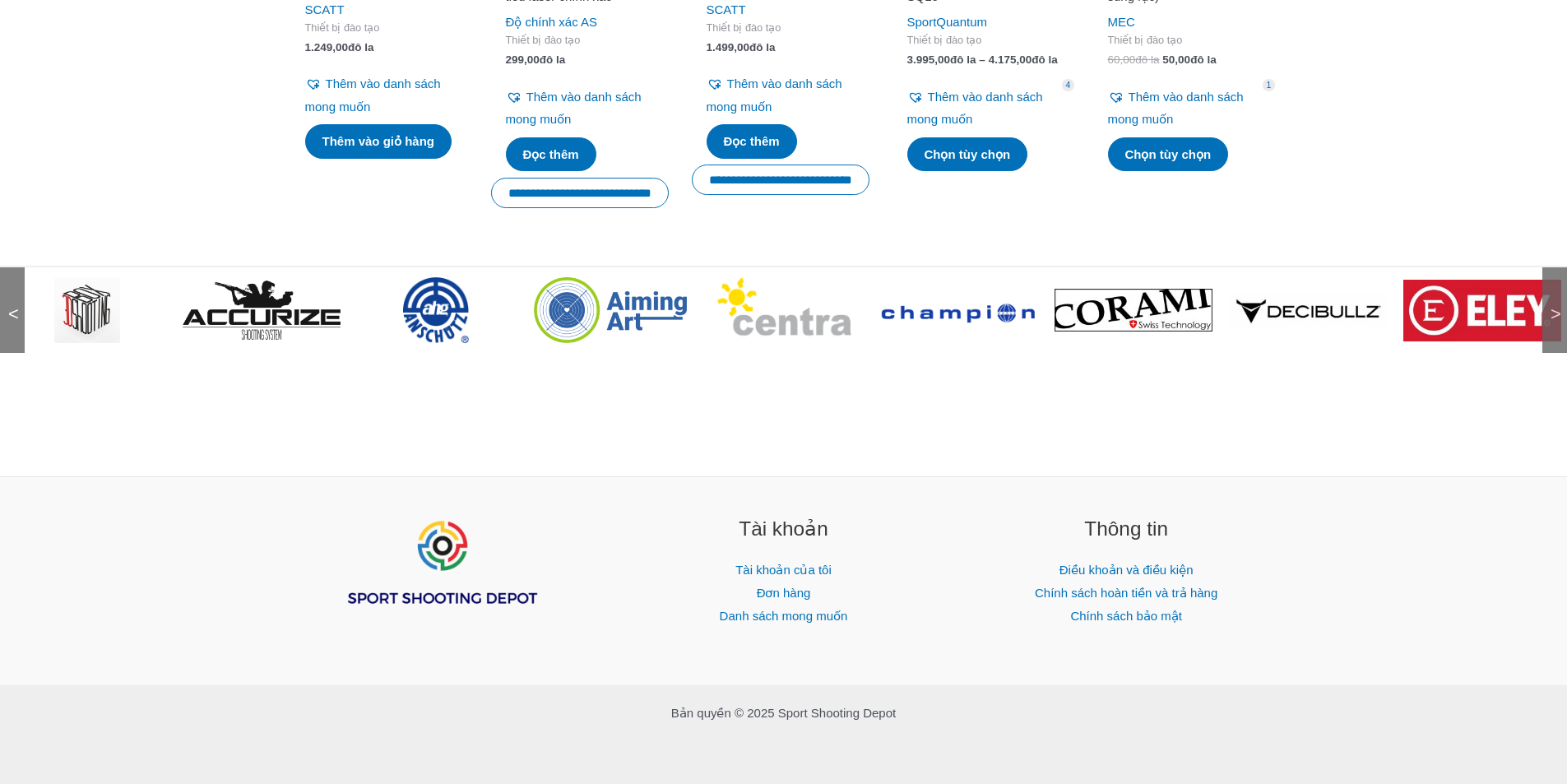
click at [1554, 321] on font ">" at bounding box center [1556, 314] width 10 height 21
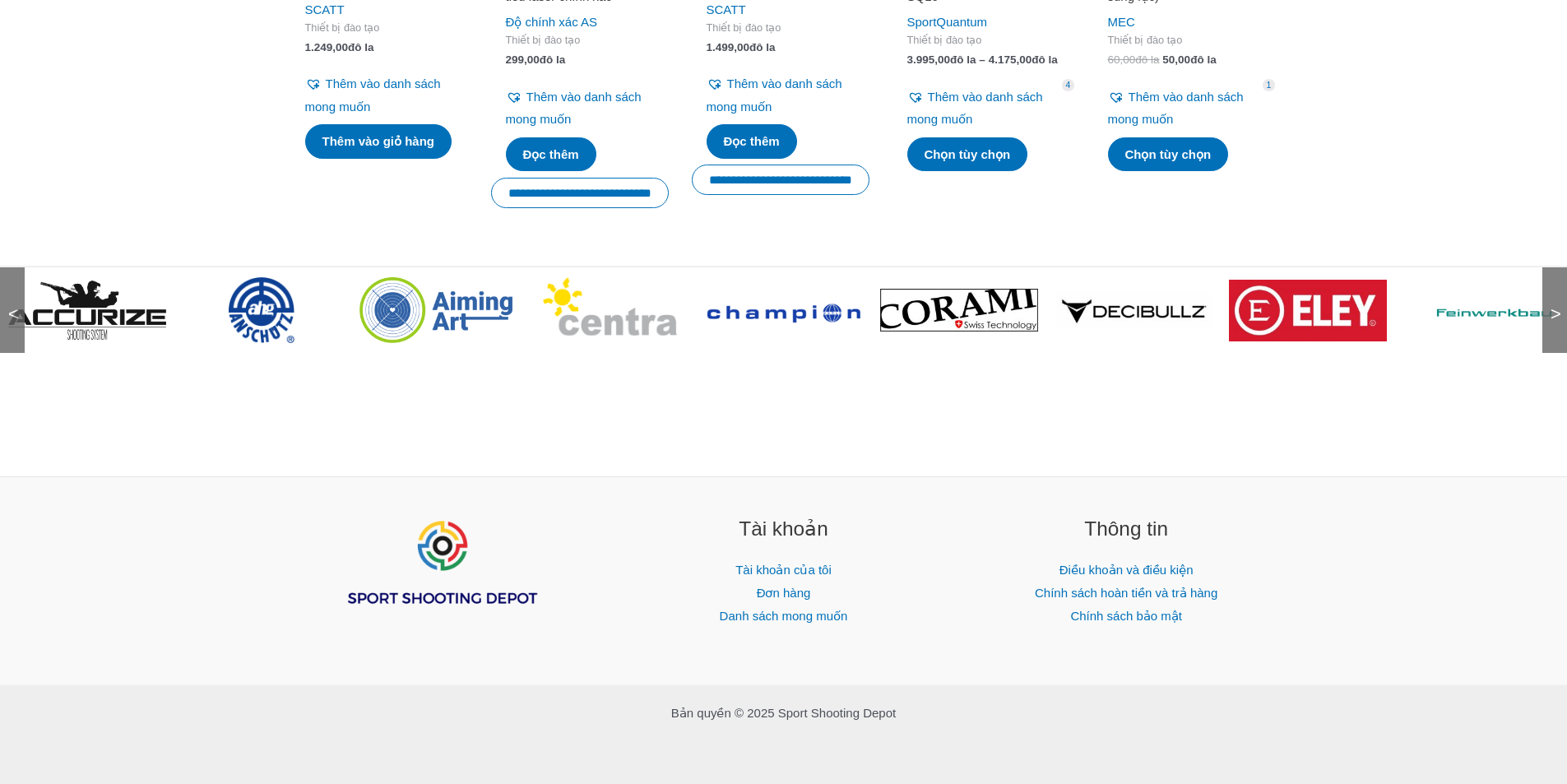
click at [1554, 321] on font ">" at bounding box center [1556, 314] width 10 height 21
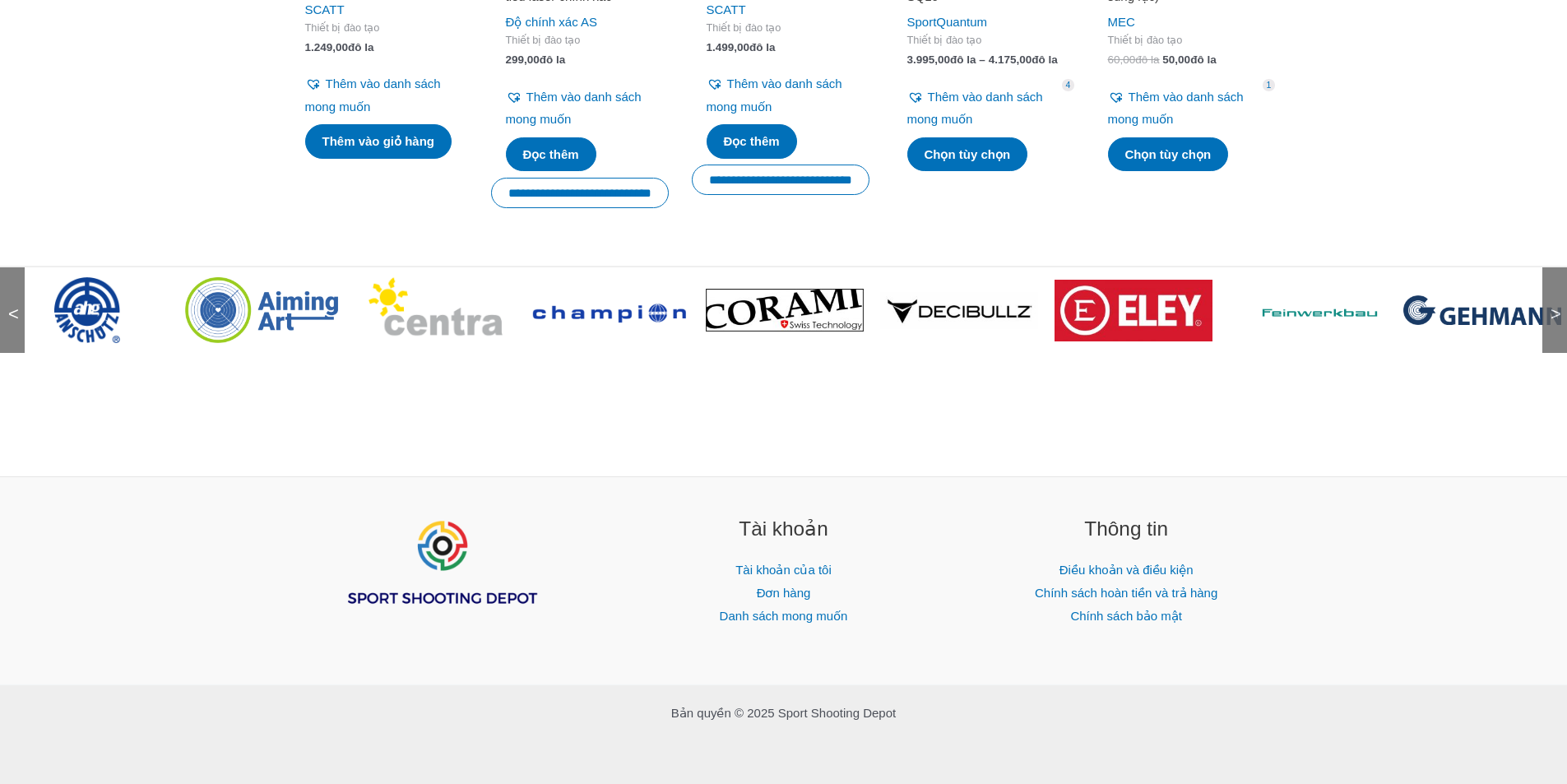
click at [1554, 321] on font ">" at bounding box center [1556, 314] width 10 height 21
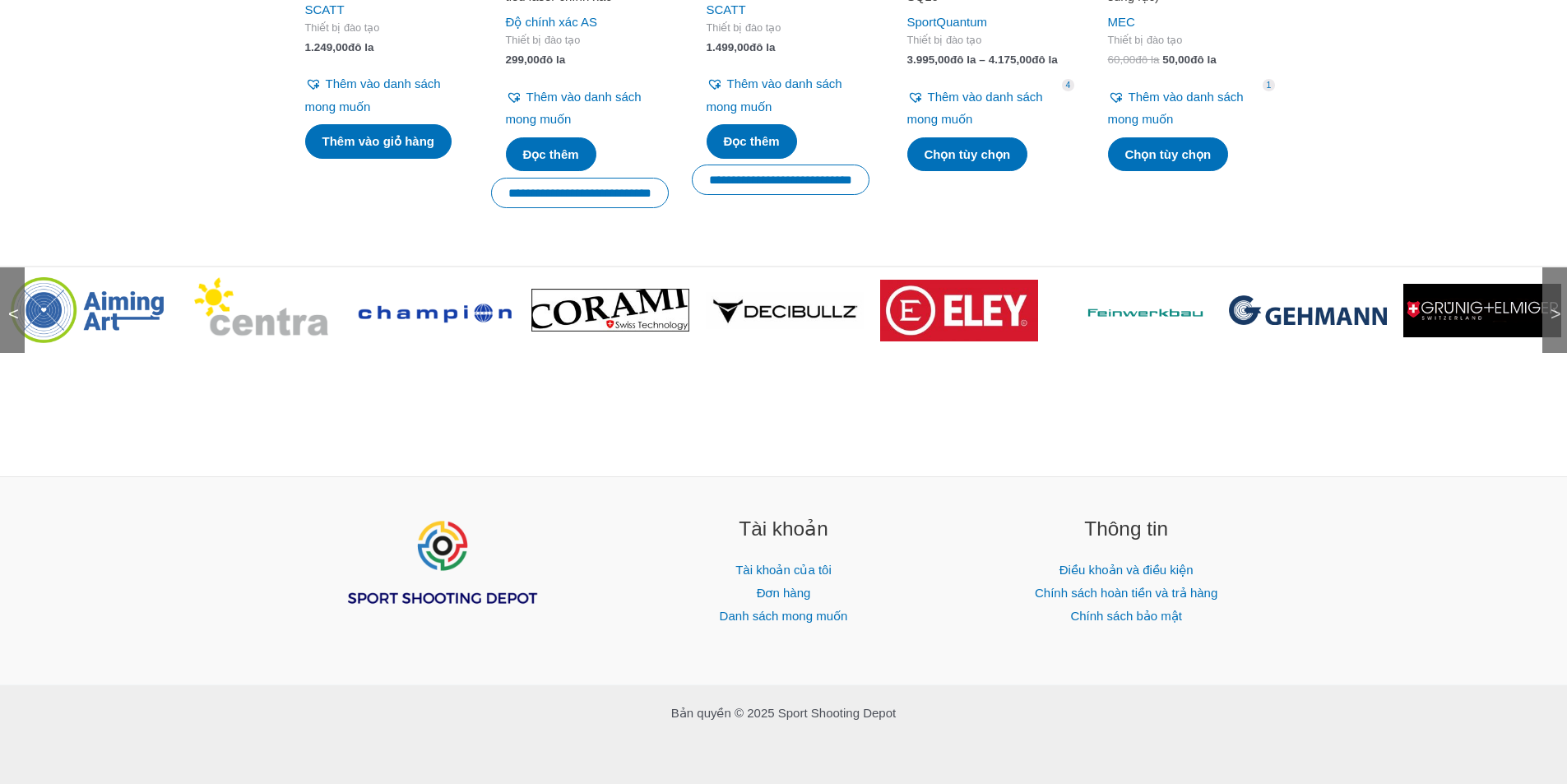
click at [1554, 321] on font ">" at bounding box center [1556, 314] width 10 height 21
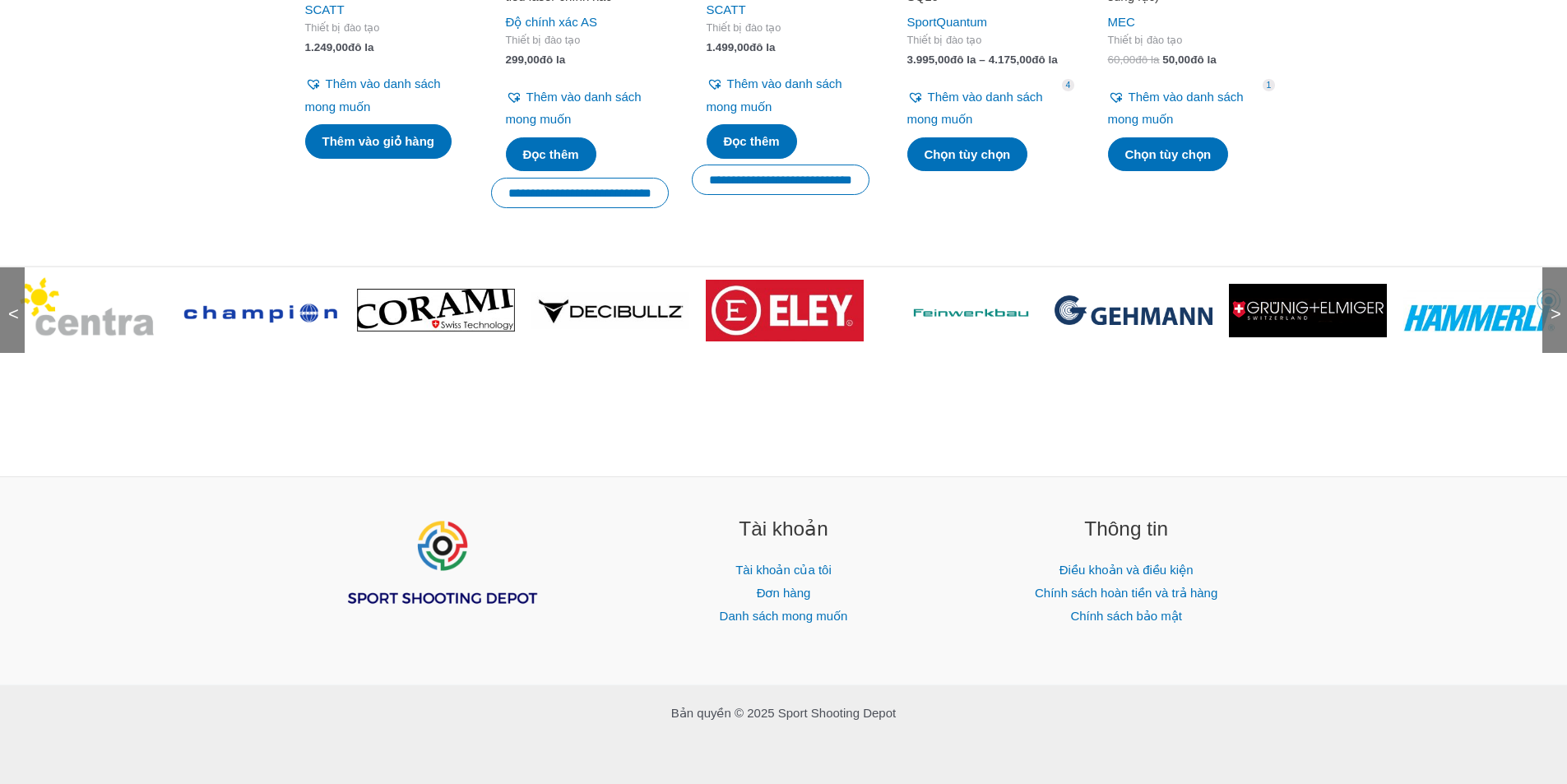
click at [1554, 321] on font ">" at bounding box center [1556, 314] width 10 height 21
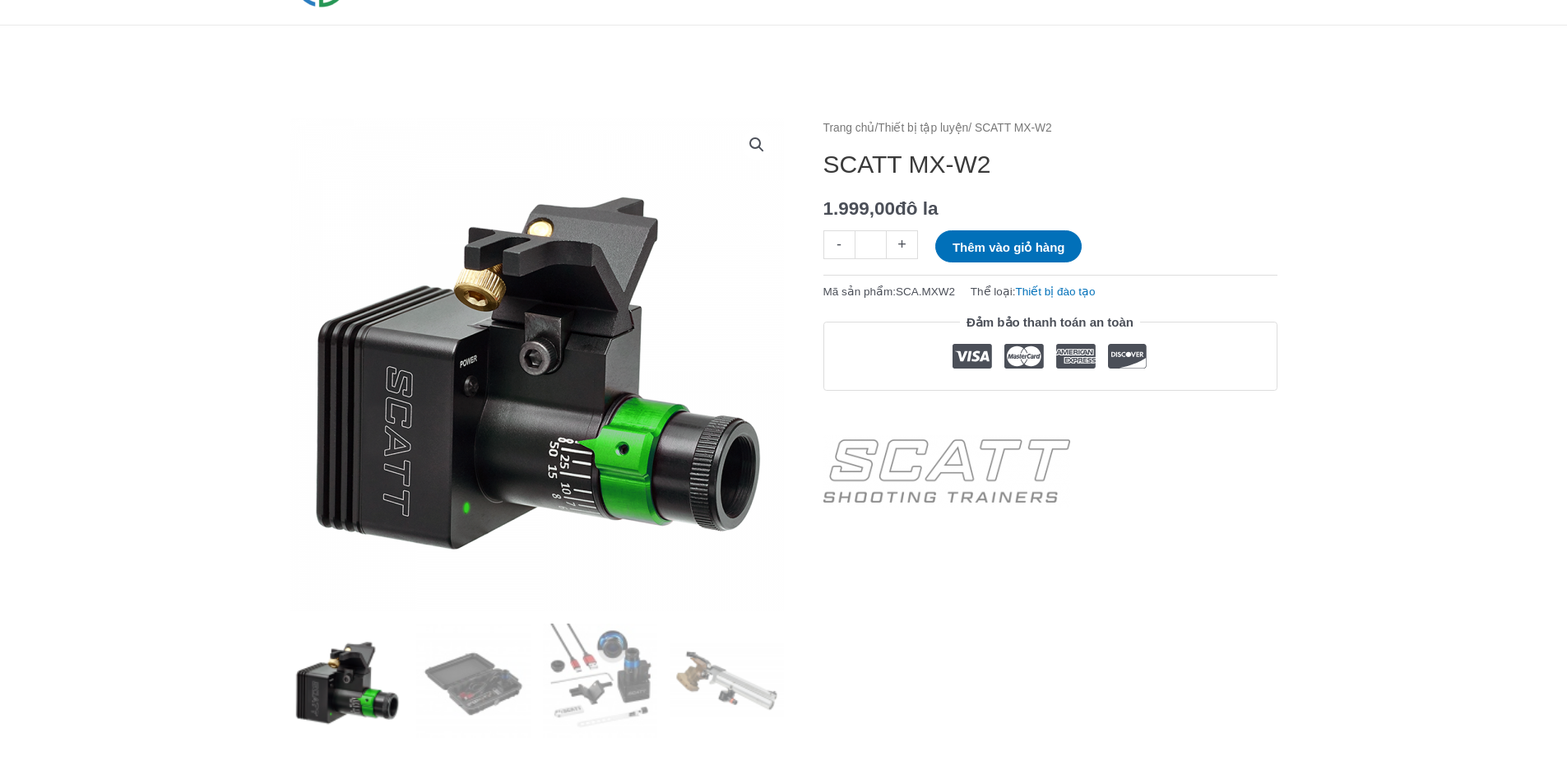
scroll to position [0, 0]
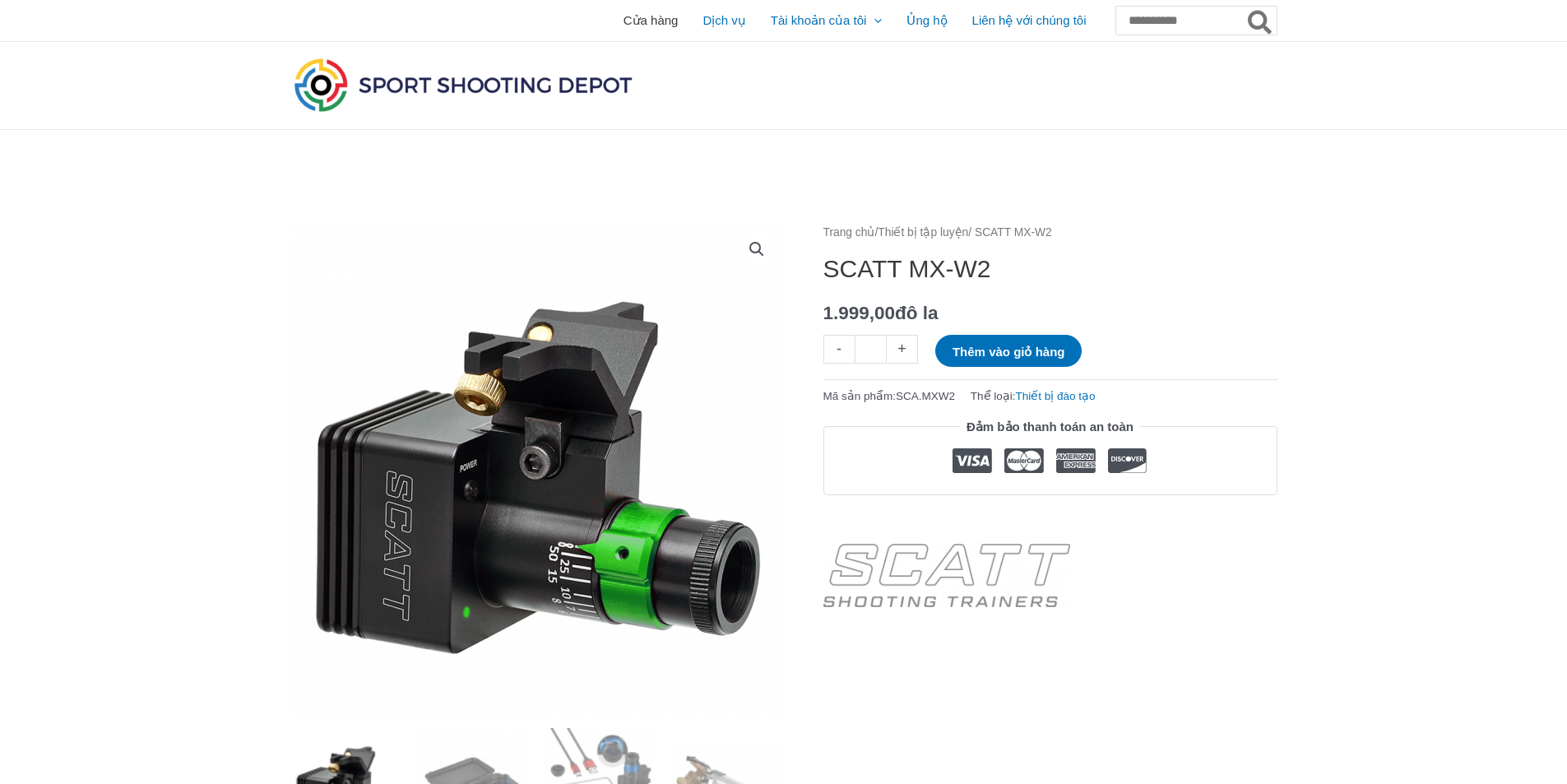
click at [624, 22] on font "Cửa hàng" at bounding box center [651, 20] width 55 height 14
click at [972, 16] on font "Liên hệ với chúng tôi" at bounding box center [1029, 20] width 115 height 14
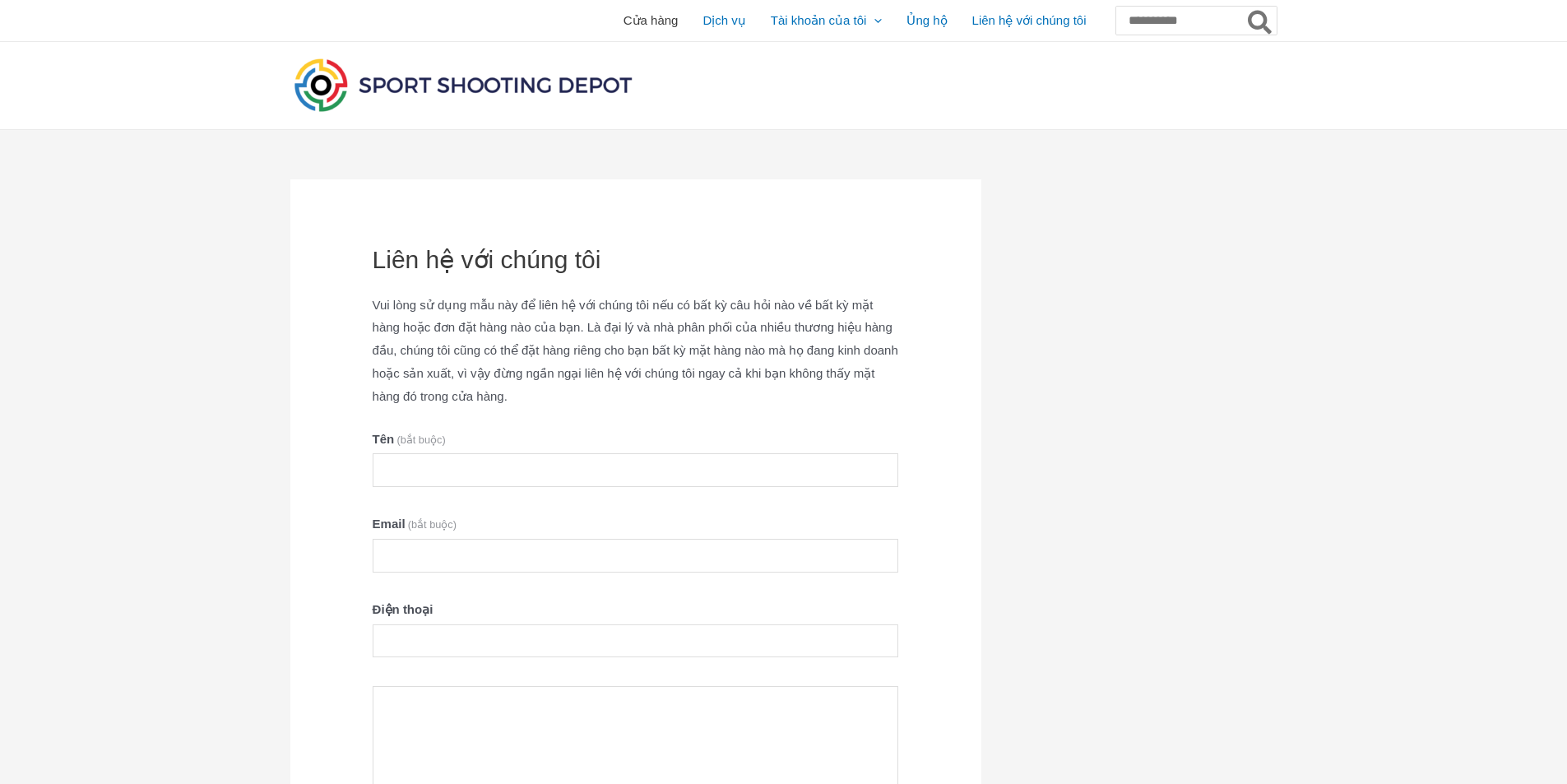
click at [624, 20] on font "Cửa hàng" at bounding box center [651, 20] width 55 height 14
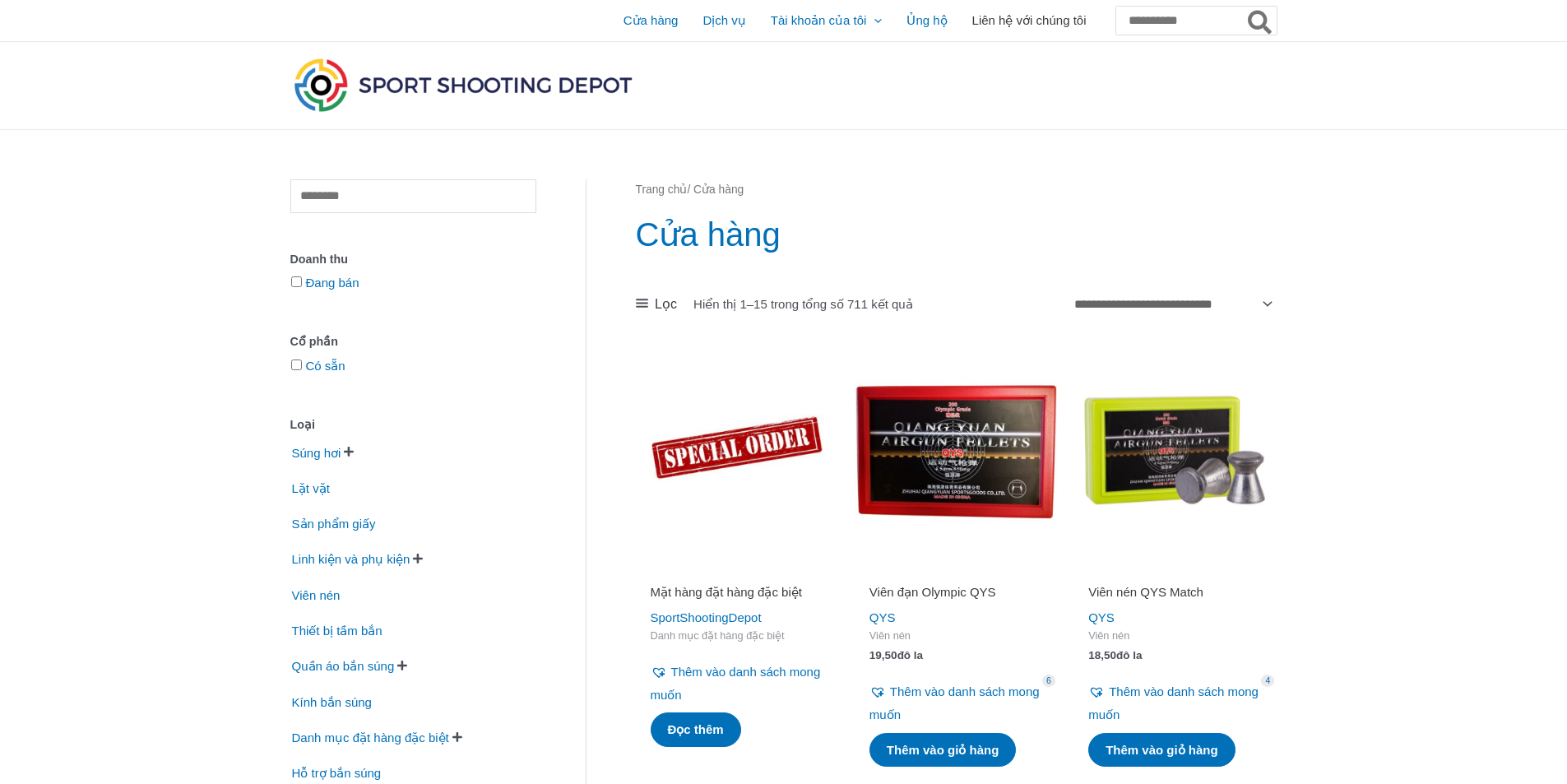
click at [981, 23] on font "Liên hệ với chúng tôi" at bounding box center [1029, 20] width 115 height 14
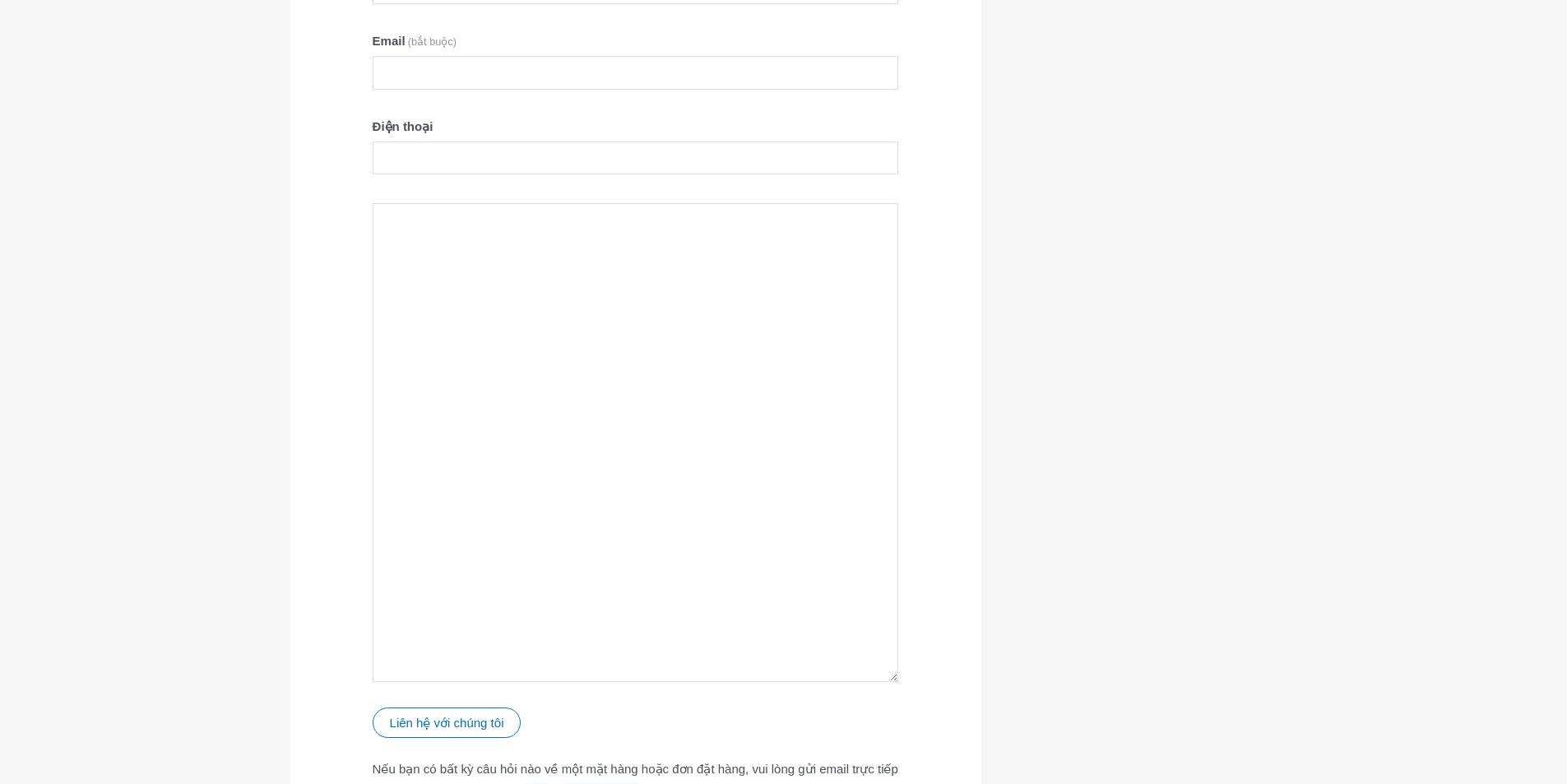
scroll to position [658, 0]
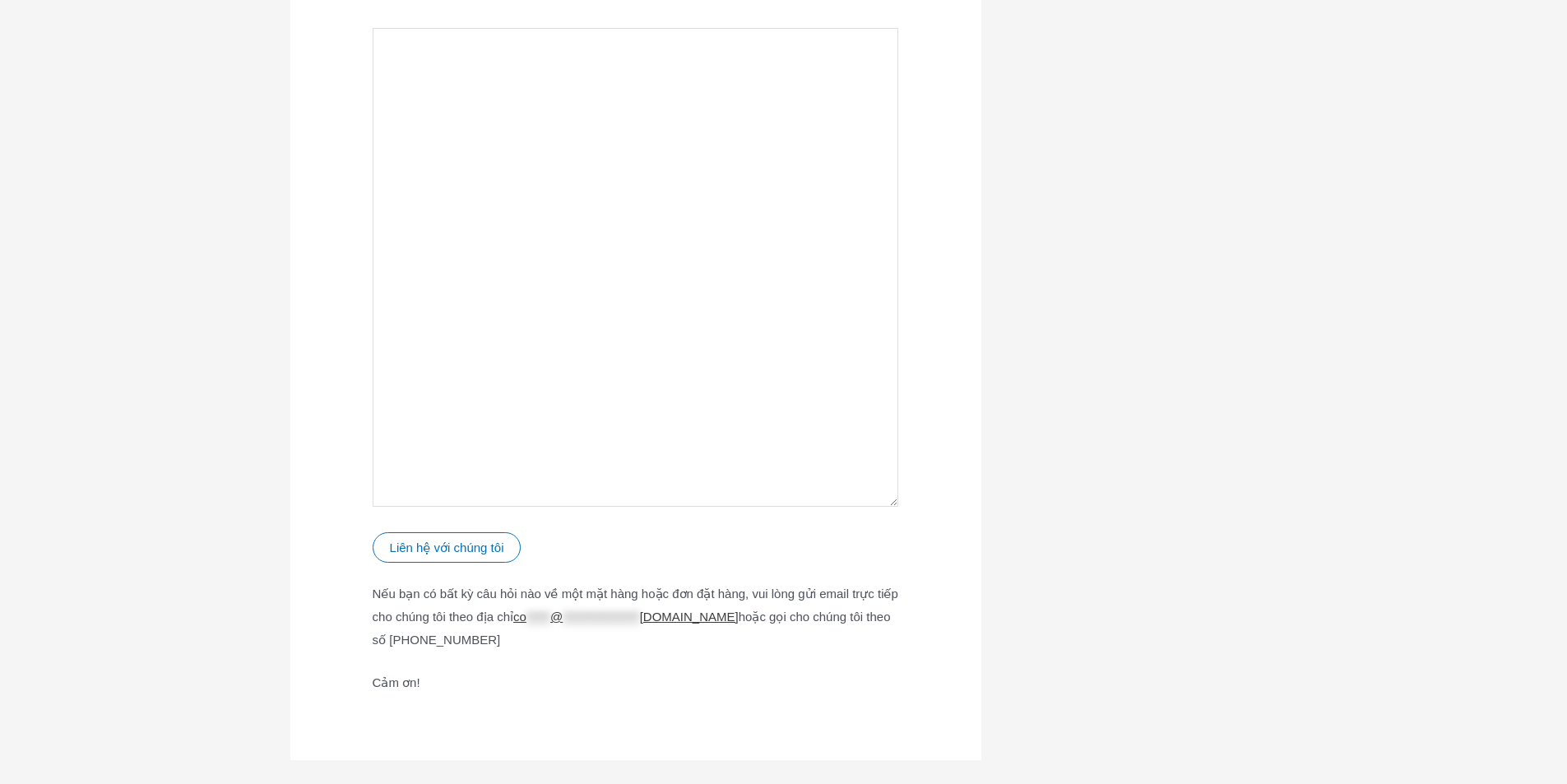
click at [739, 620] on font "[DOMAIN_NAME]" at bounding box center [689, 616] width 98 height 14
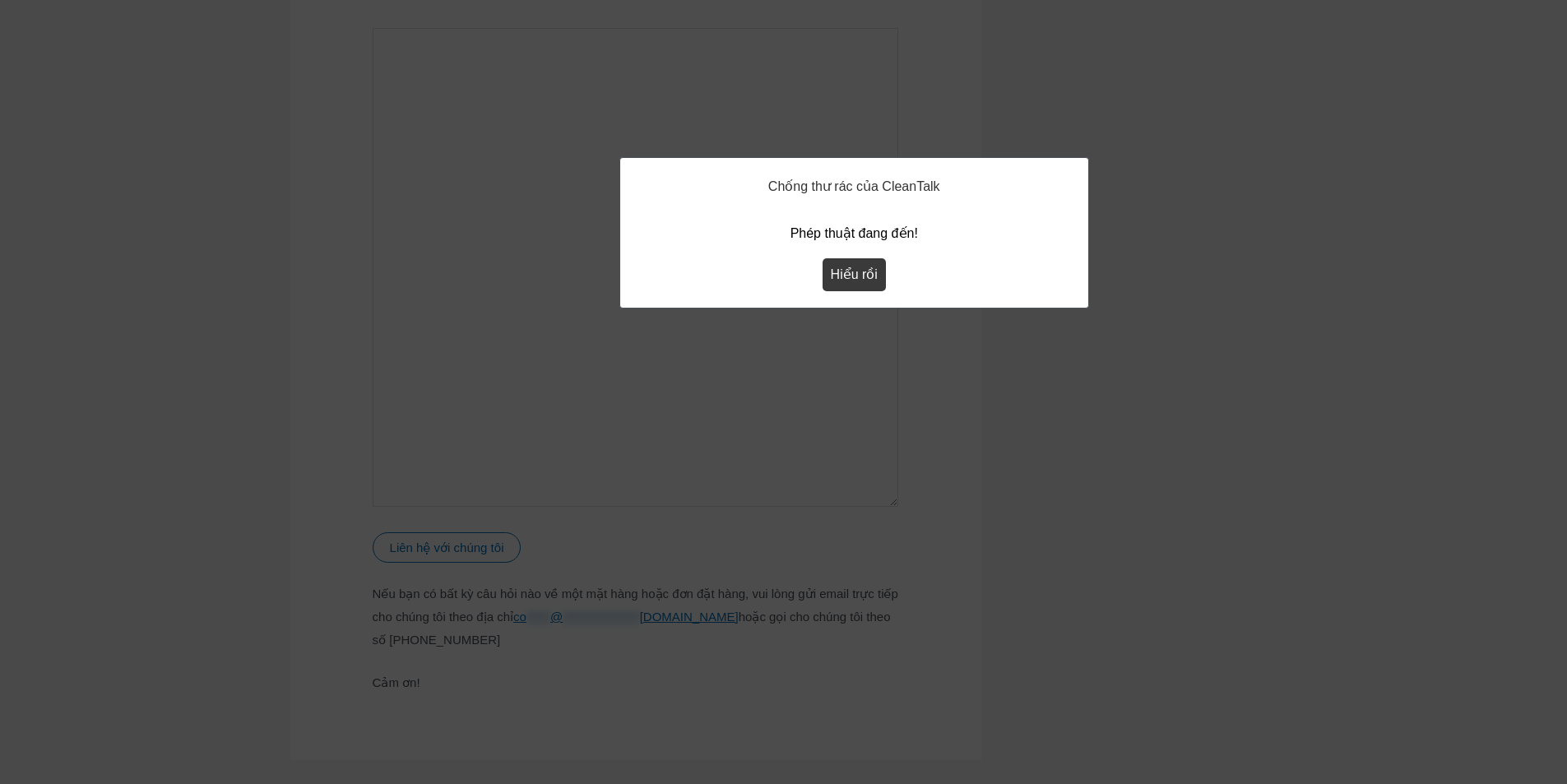
click at [871, 267] on font "Hiểu rồi" at bounding box center [854, 274] width 47 height 14
